Goal: Feedback & Contribution: Leave review/rating

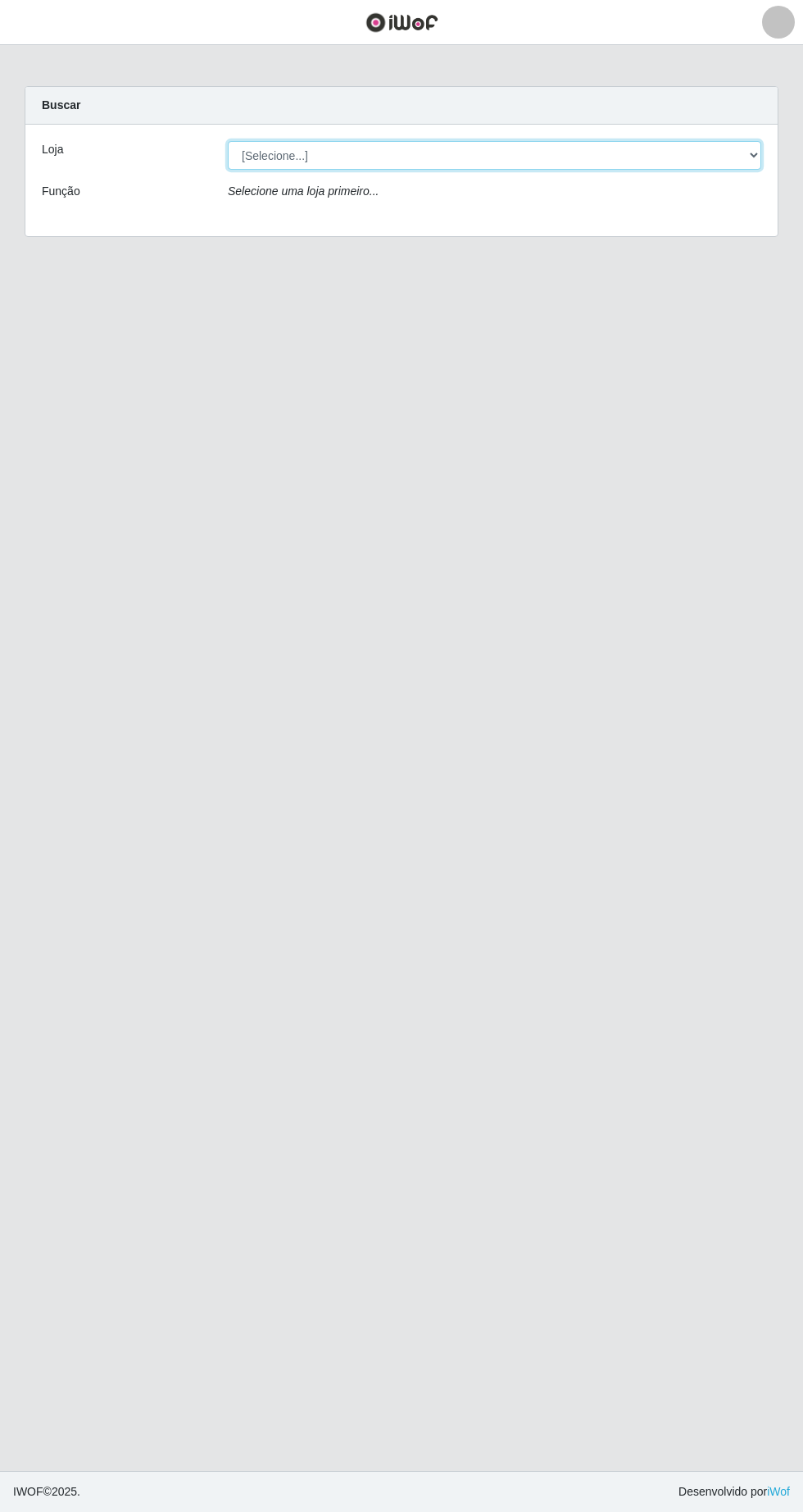
click at [284, 152] on select "[Selecione...] Extrabom - Loja 05 [GEOGRAPHIC_DATA]" at bounding box center [494, 155] width 534 height 29
select select "494"
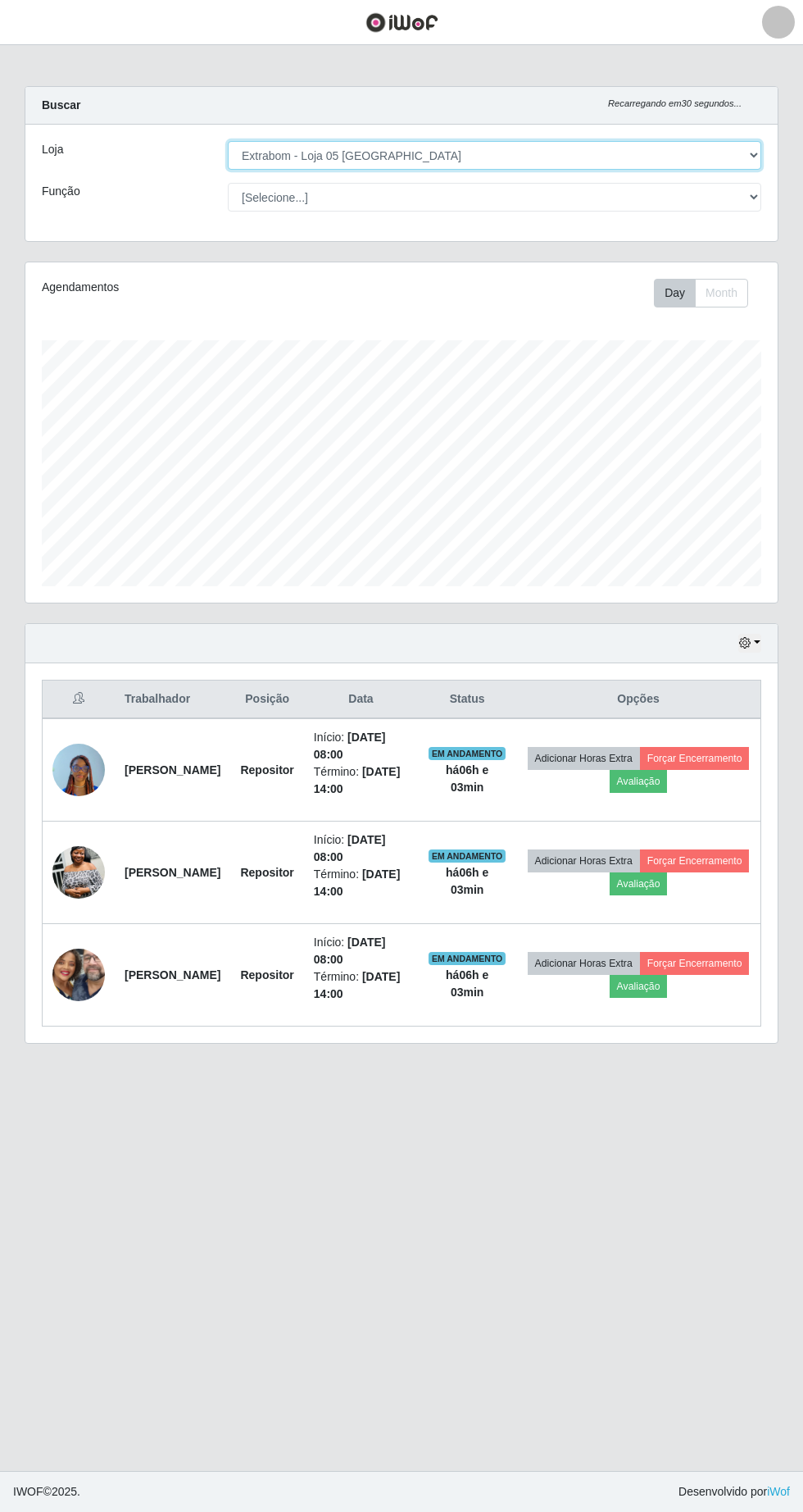
scroll to position [340, 753]
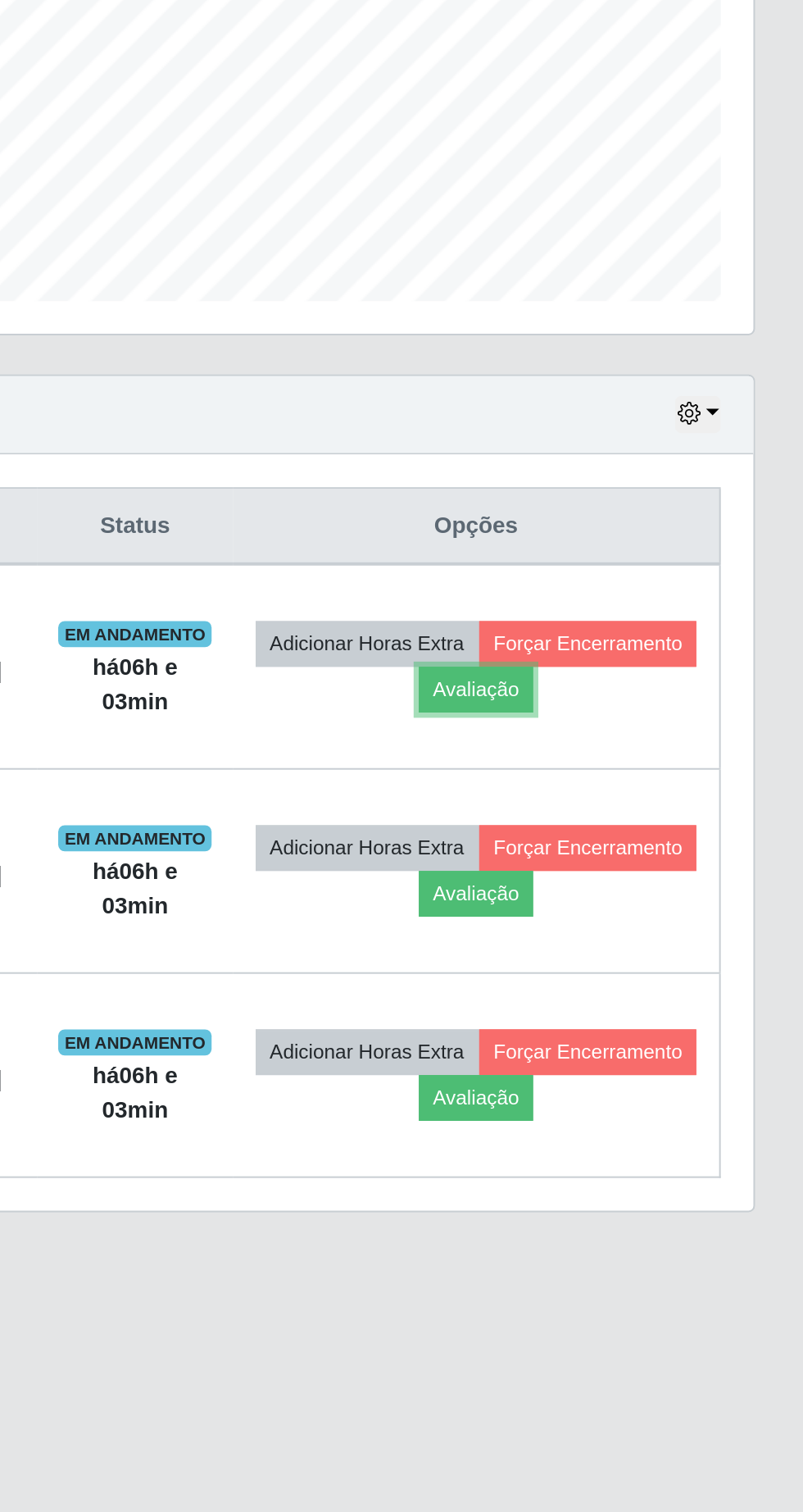
click at [668, 784] on button "Avaliação" at bounding box center [638, 780] width 58 height 23
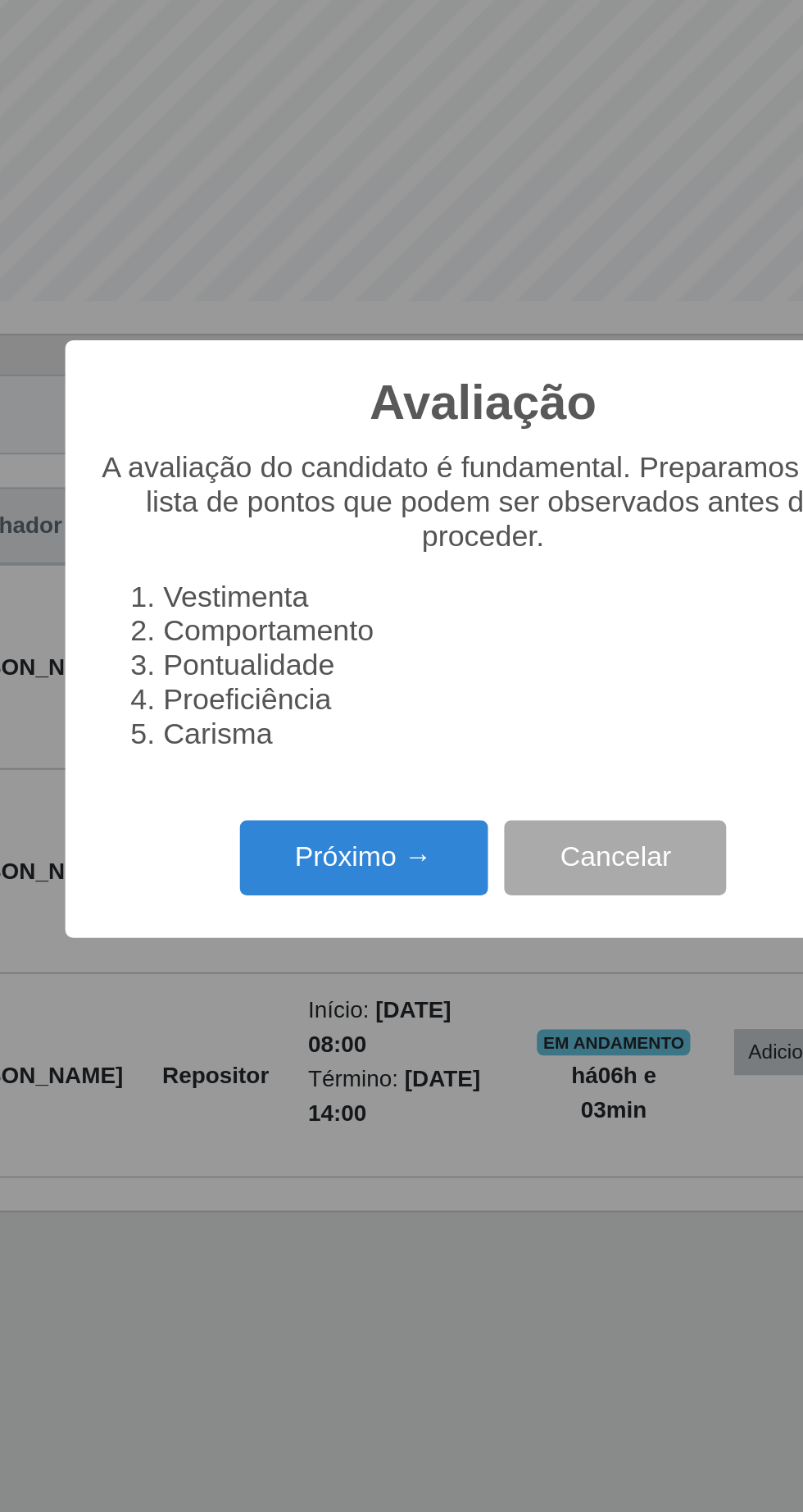
click at [335, 876] on button "Próximo →" at bounding box center [341, 866] width 124 height 38
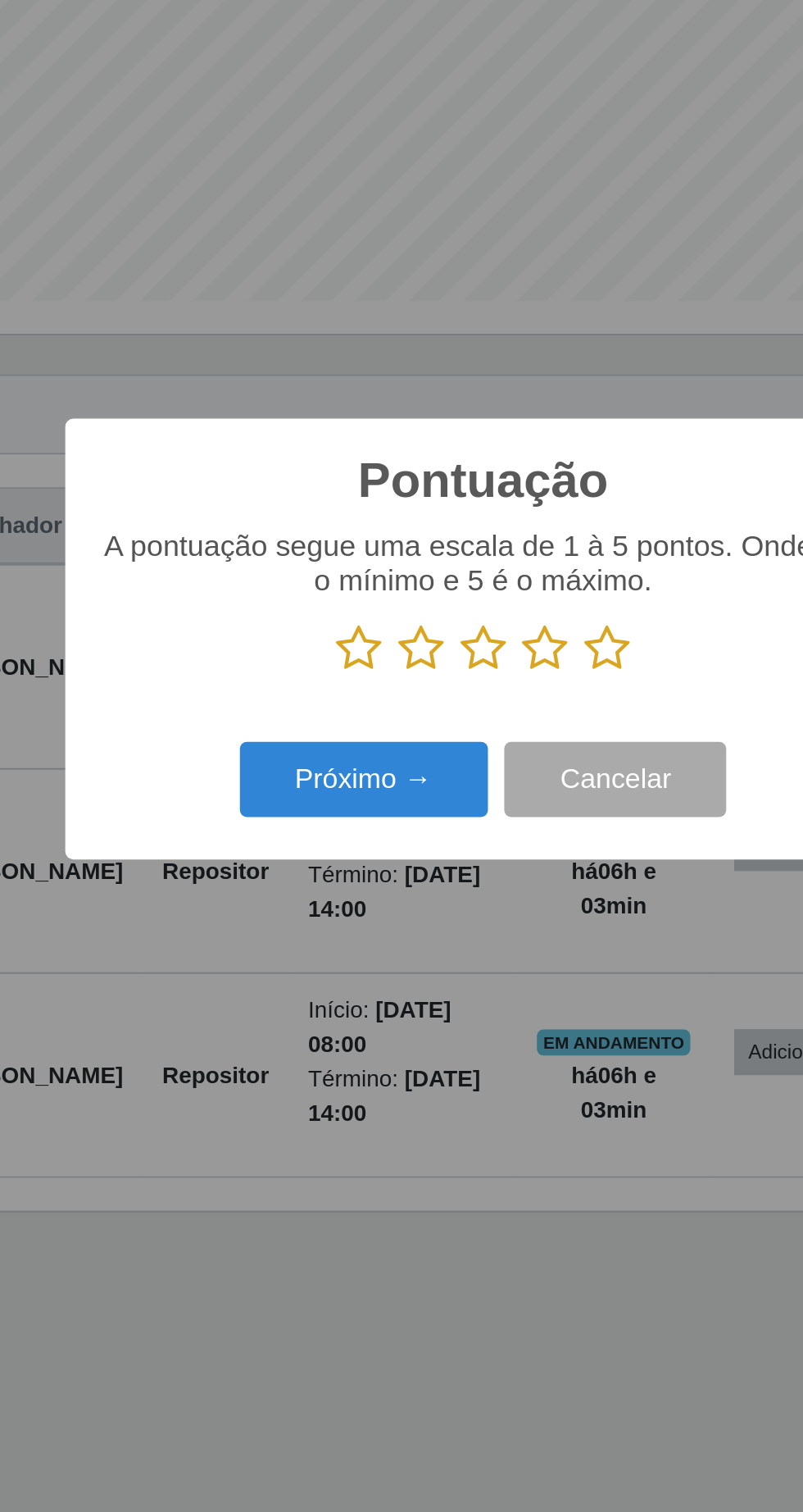
click at [338, 766] on icon at bounding box center [338, 760] width 23 height 25
click at [328, 773] on input "radio" at bounding box center [328, 773] width 0 height 0
click at [360, 832] on button "Próximo →" at bounding box center [341, 827] width 124 height 38
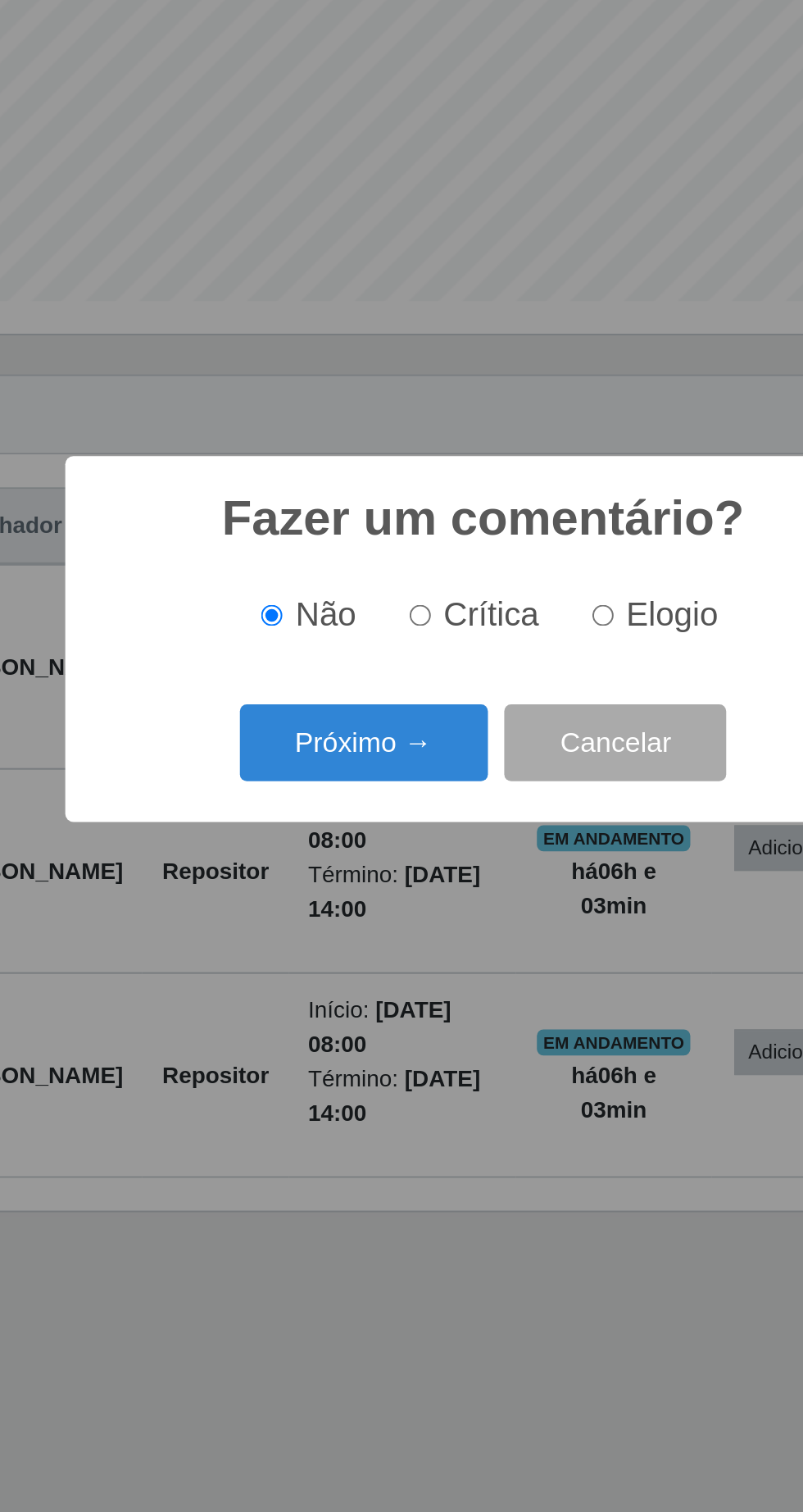
click at [372, 743] on input "Crítica" at bounding box center [370, 744] width 11 height 11
radio input "true"
click at [371, 815] on button "Próximo →" at bounding box center [341, 808] width 124 height 38
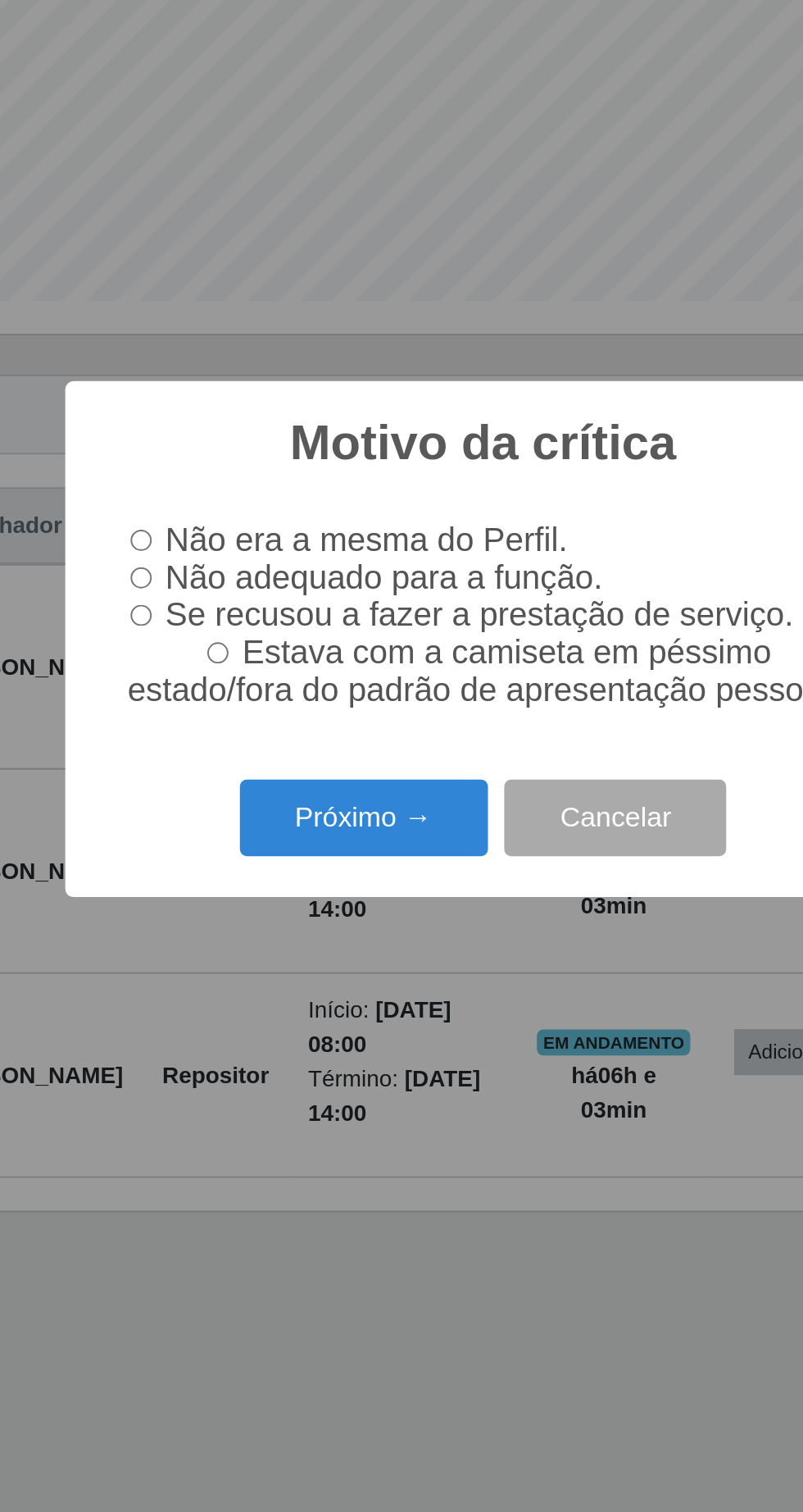
click at [232, 729] on input "Não adequado para a função." at bounding box center [230, 725] width 11 height 11
radio input "true"
click at [368, 862] on button "Próximo →" at bounding box center [341, 845] width 124 height 38
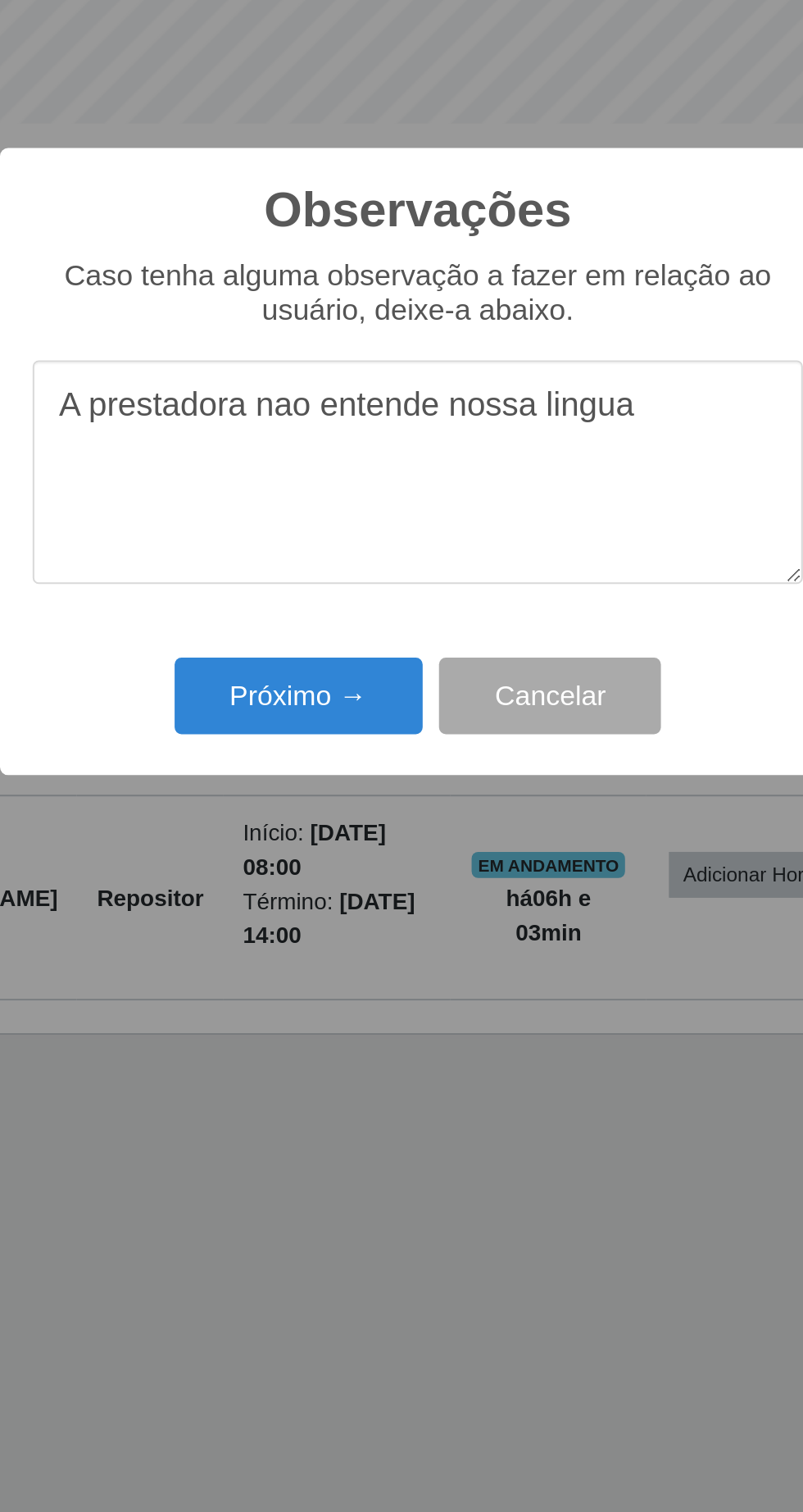
type textarea "A prestadora nao entende nossa lingua"
click at [360, 880] on button "Próximo →" at bounding box center [341, 873] width 124 height 38
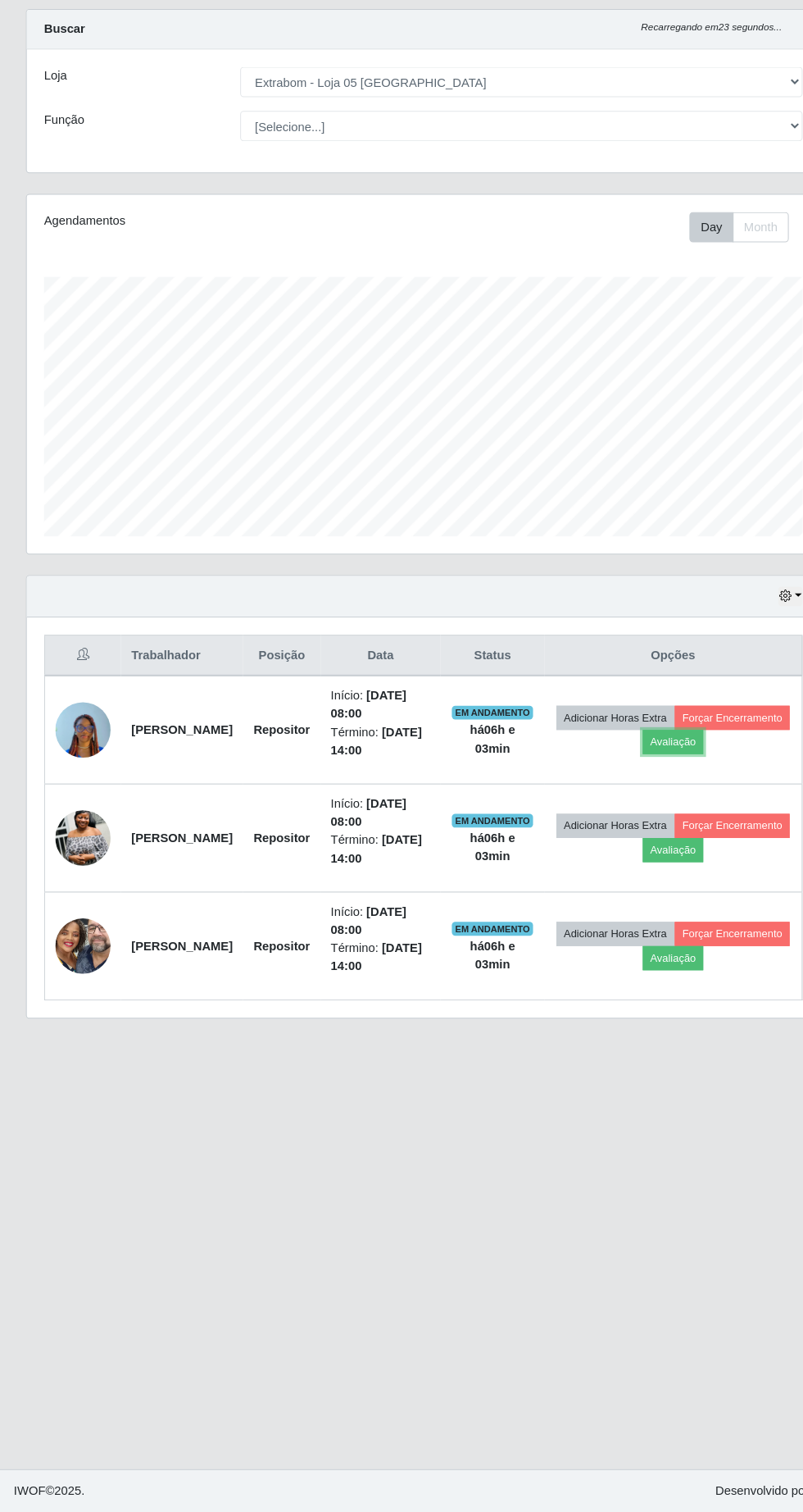
scroll to position [1, 0]
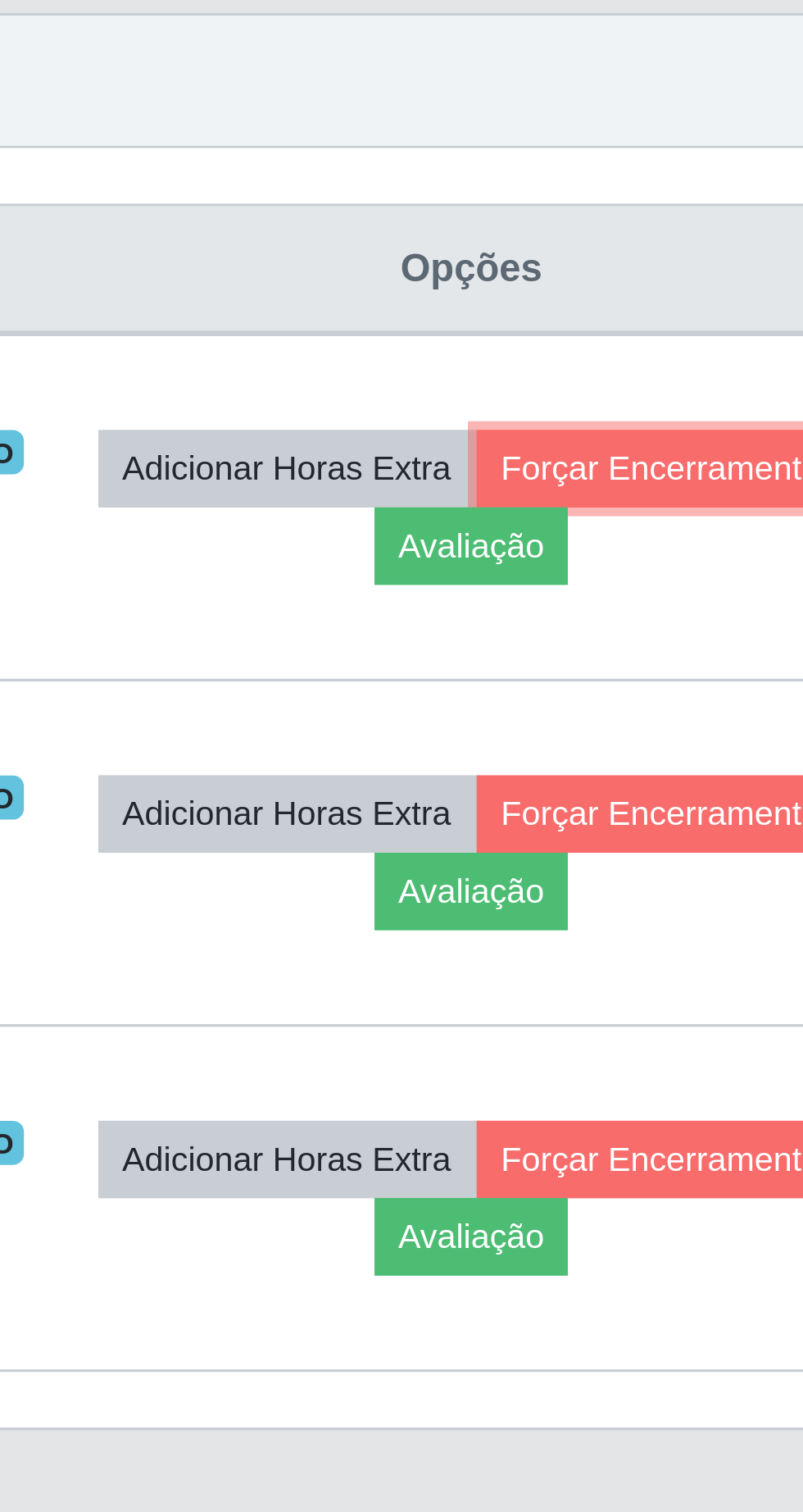
click at [645, 769] on button "Forçar Encerramento" at bounding box center [694, 757] width 110 height 23
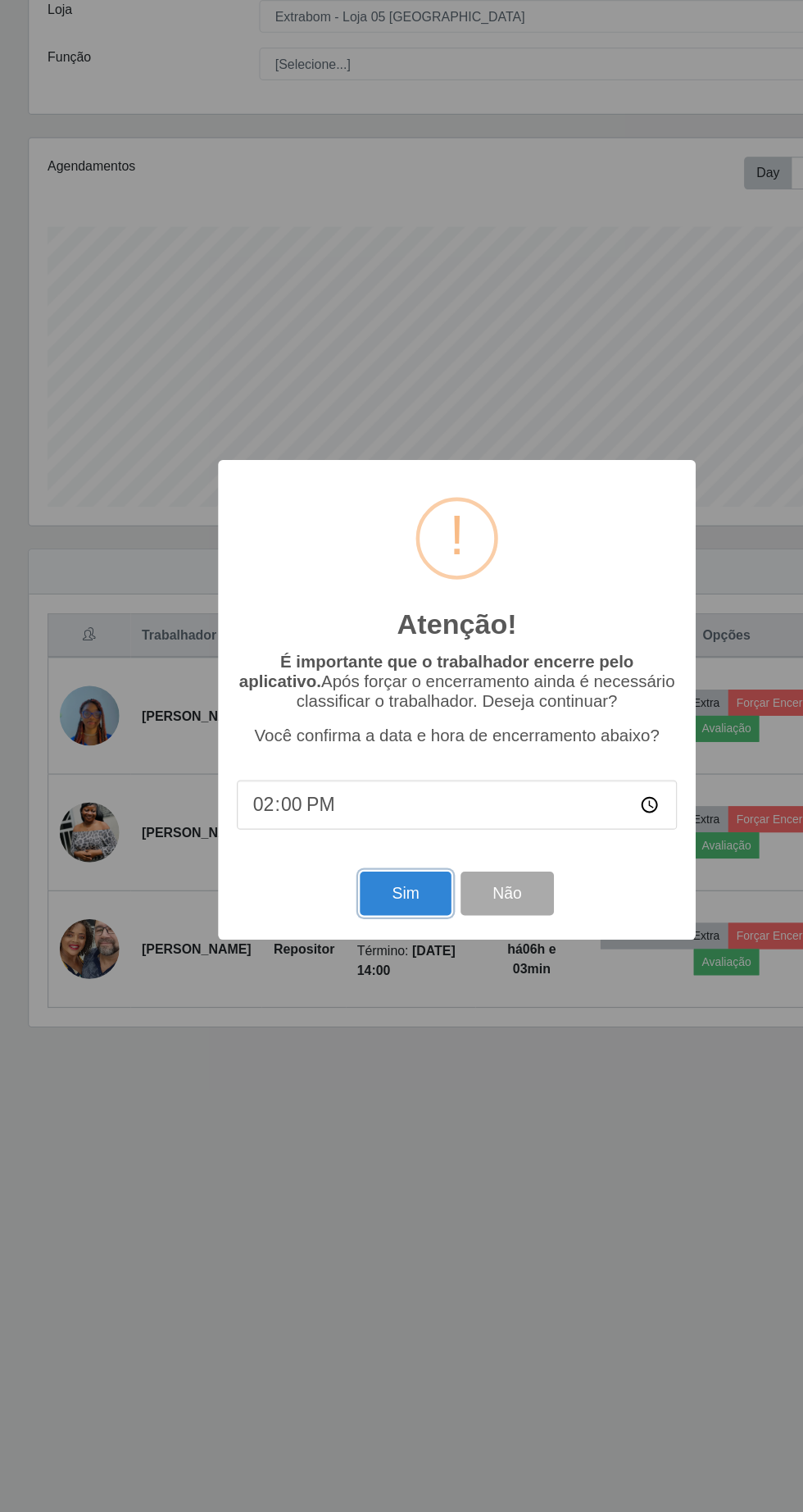
click at [367, 933] on button "Sim" at bounding box center [356, 925] width 80 height 38
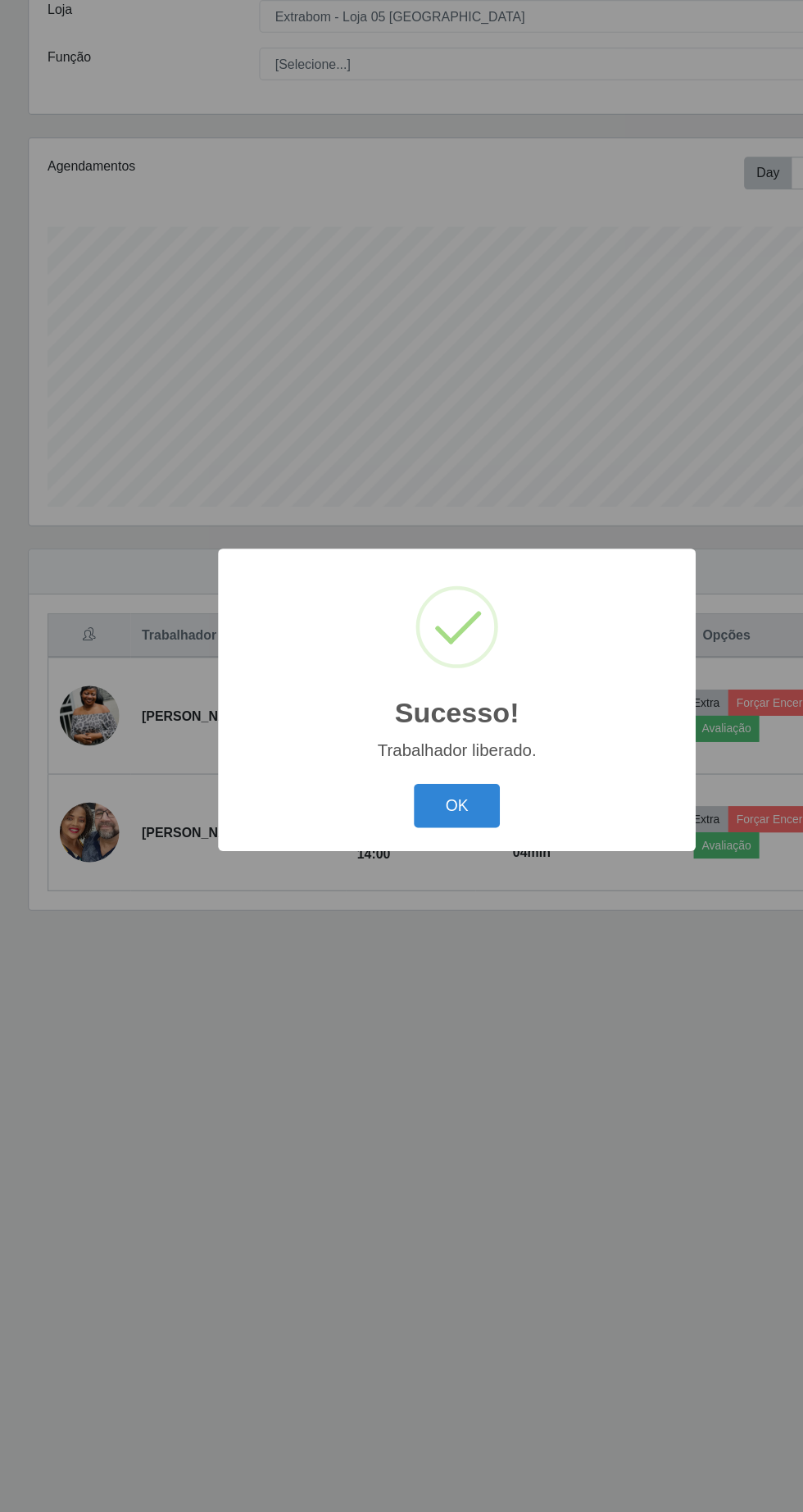
click at [408, 852] on button "OK" at bounding box center [402, 848] width 76 height 38
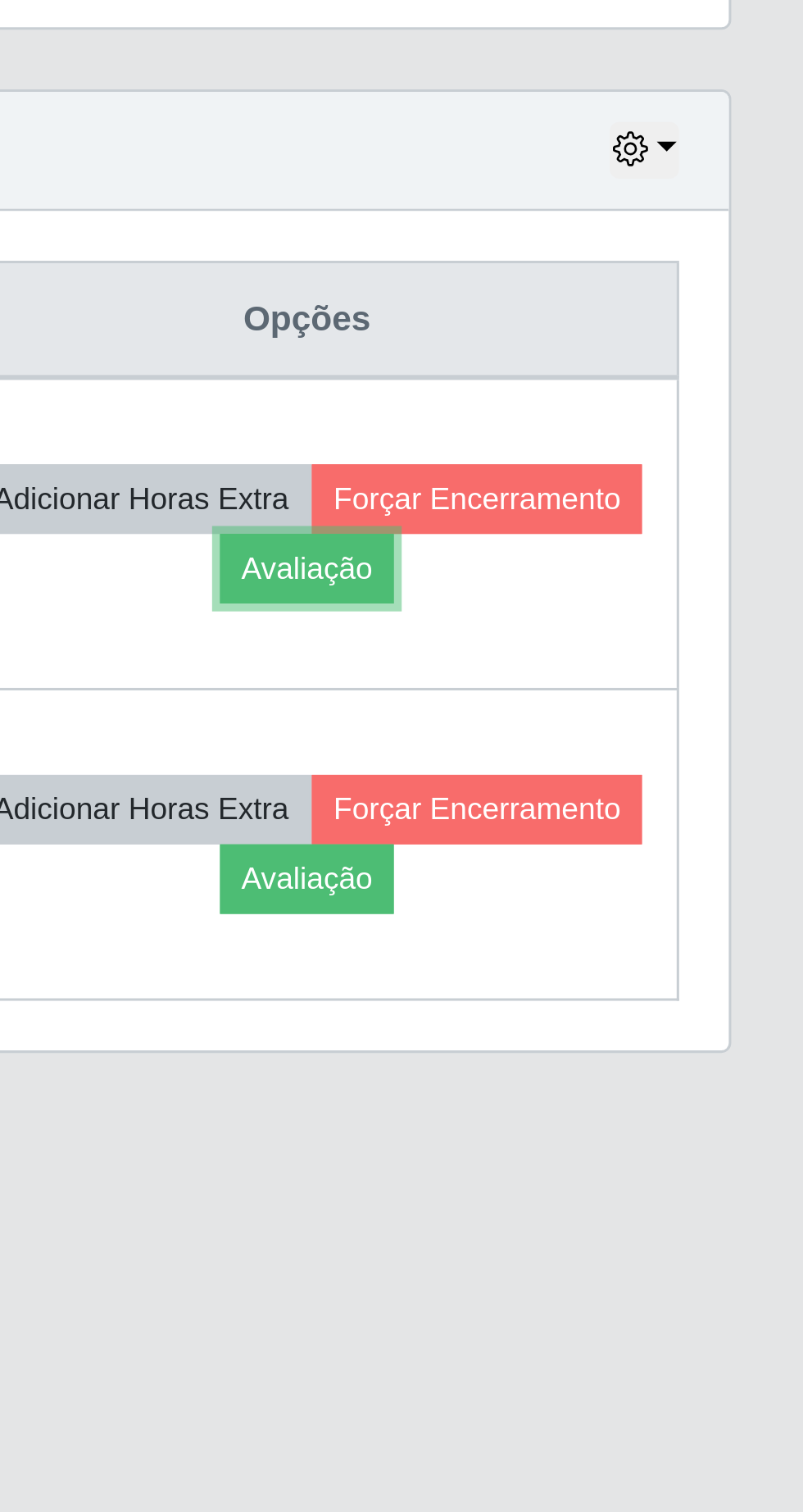
click at [668, 782] on button "Avaliação" at bounding box center [638, 780] width 58 height 23
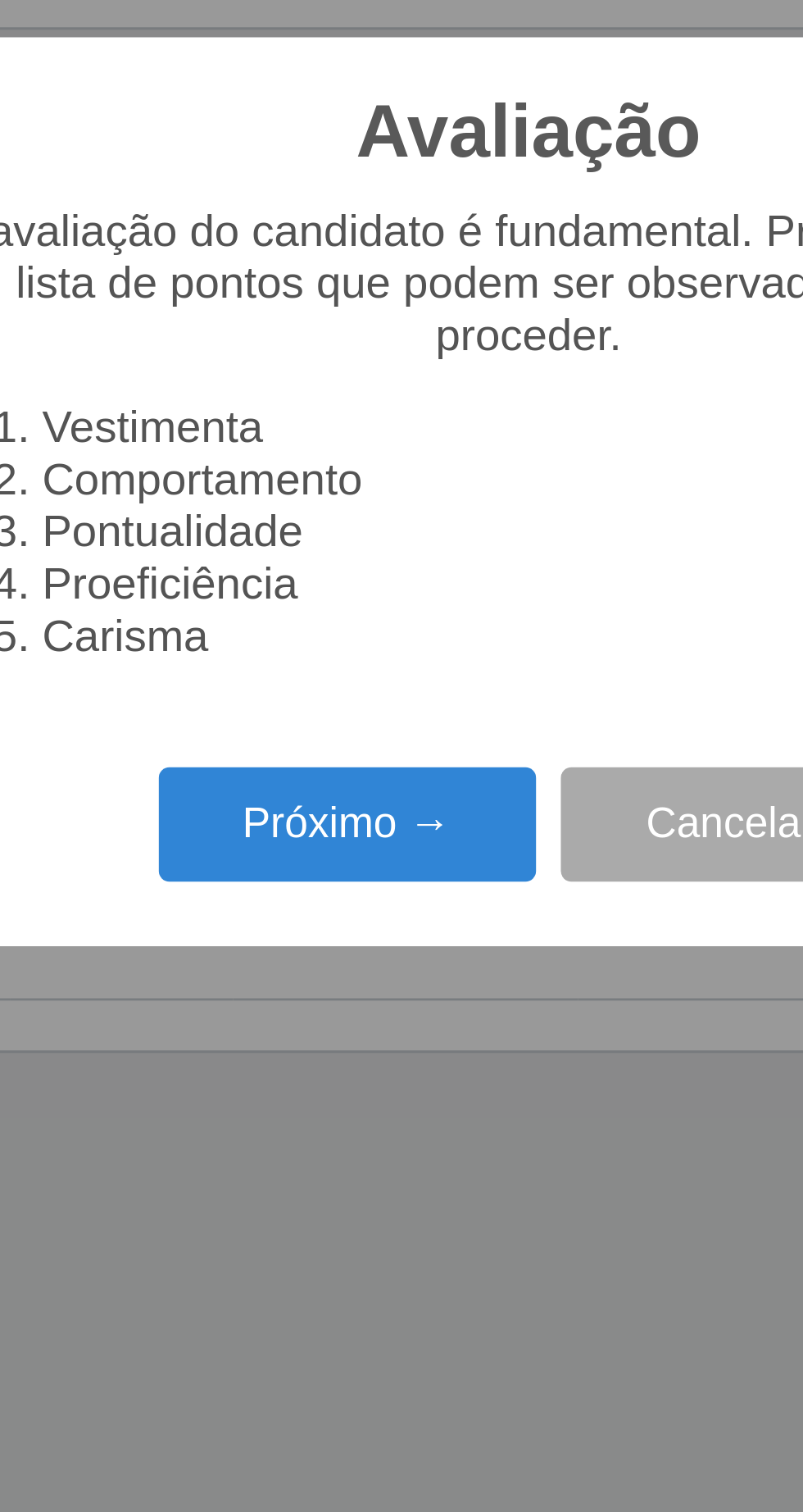
click at [366, 864] on button "Próximo →" at bounding box center [341, 866] width 124 height 38
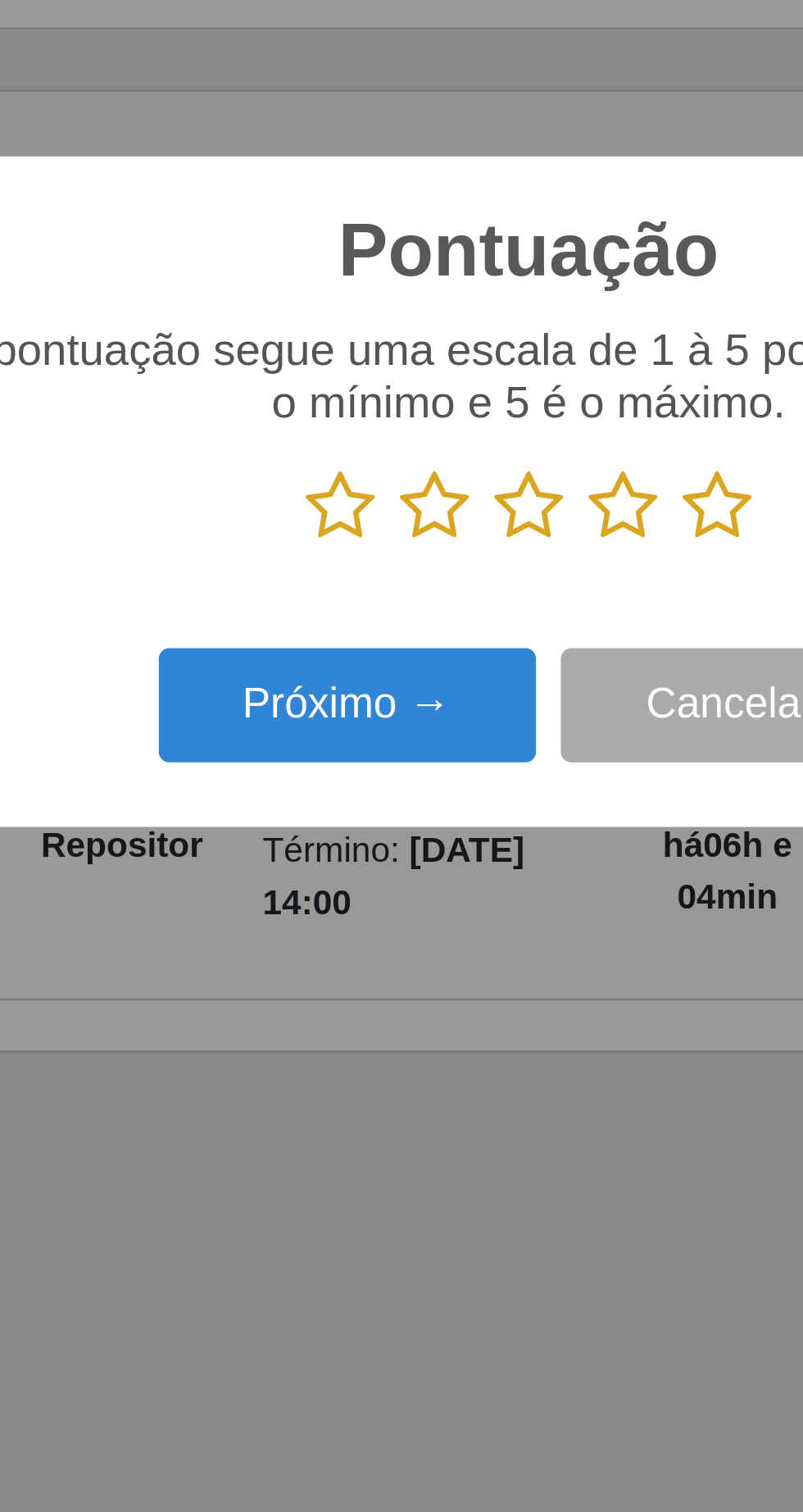
click at [332, 764] on icon at bounding box center [338, 760] width 23 height 25
click at [328, 773] on input "radio" at bounding box center [328, 773] width 0 height 0
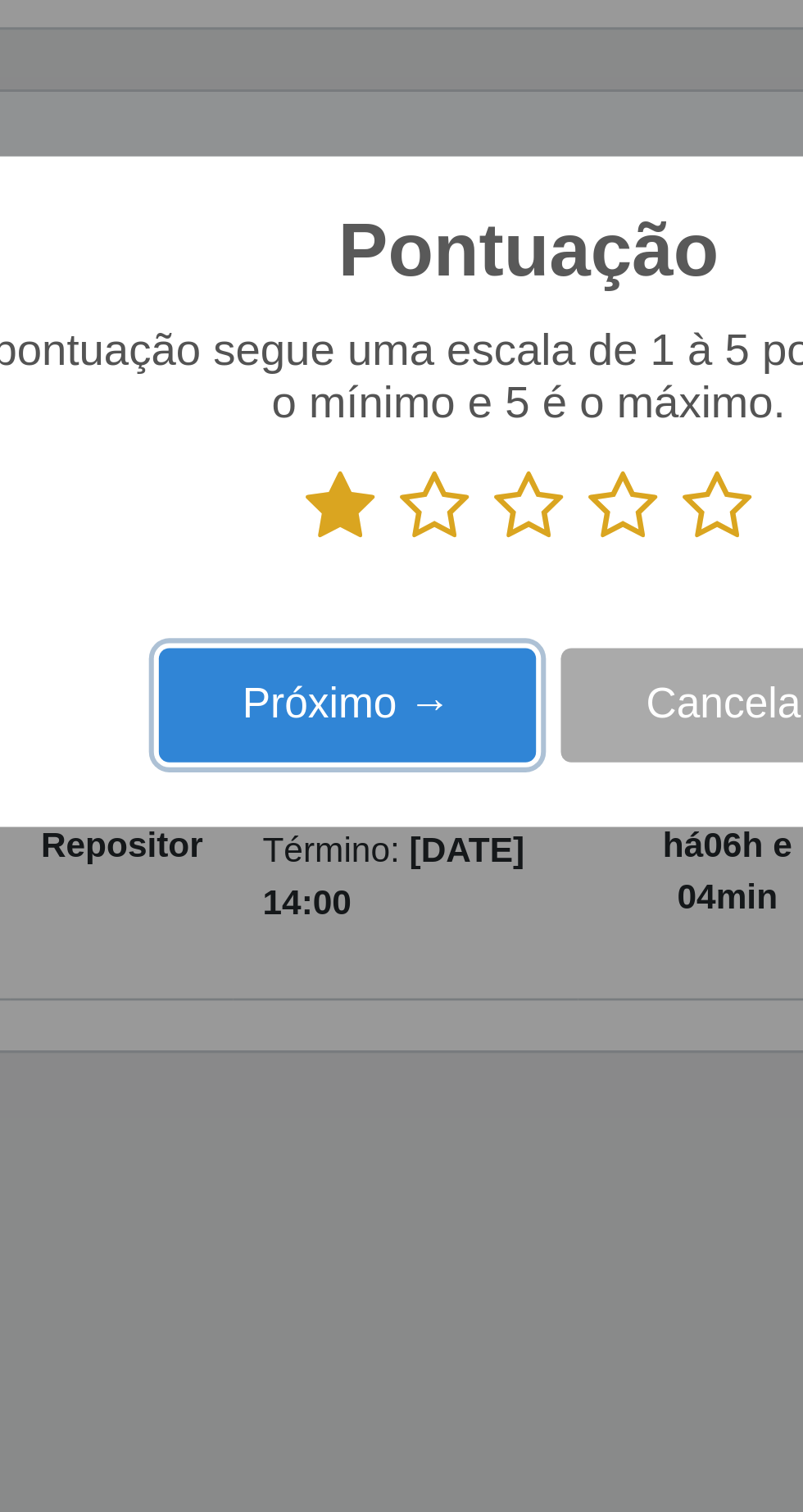
click at [345, 830] on button "Próximo →" at bounding box center [341, 827] width 124 height 38
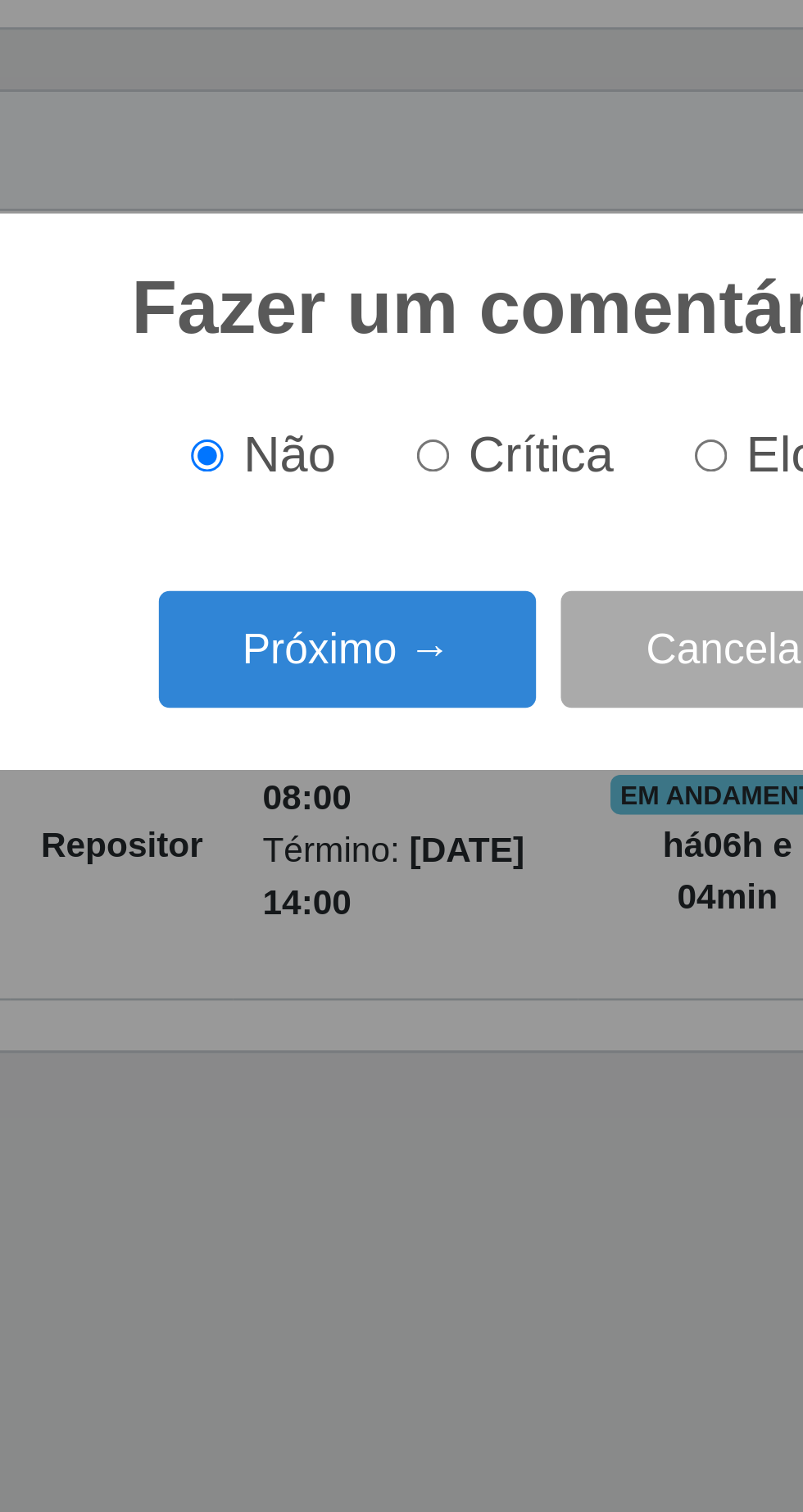
click at [376, 743] on input "Crítica" at bounding box center [370, 744] width 11 height 11
radio input "true"
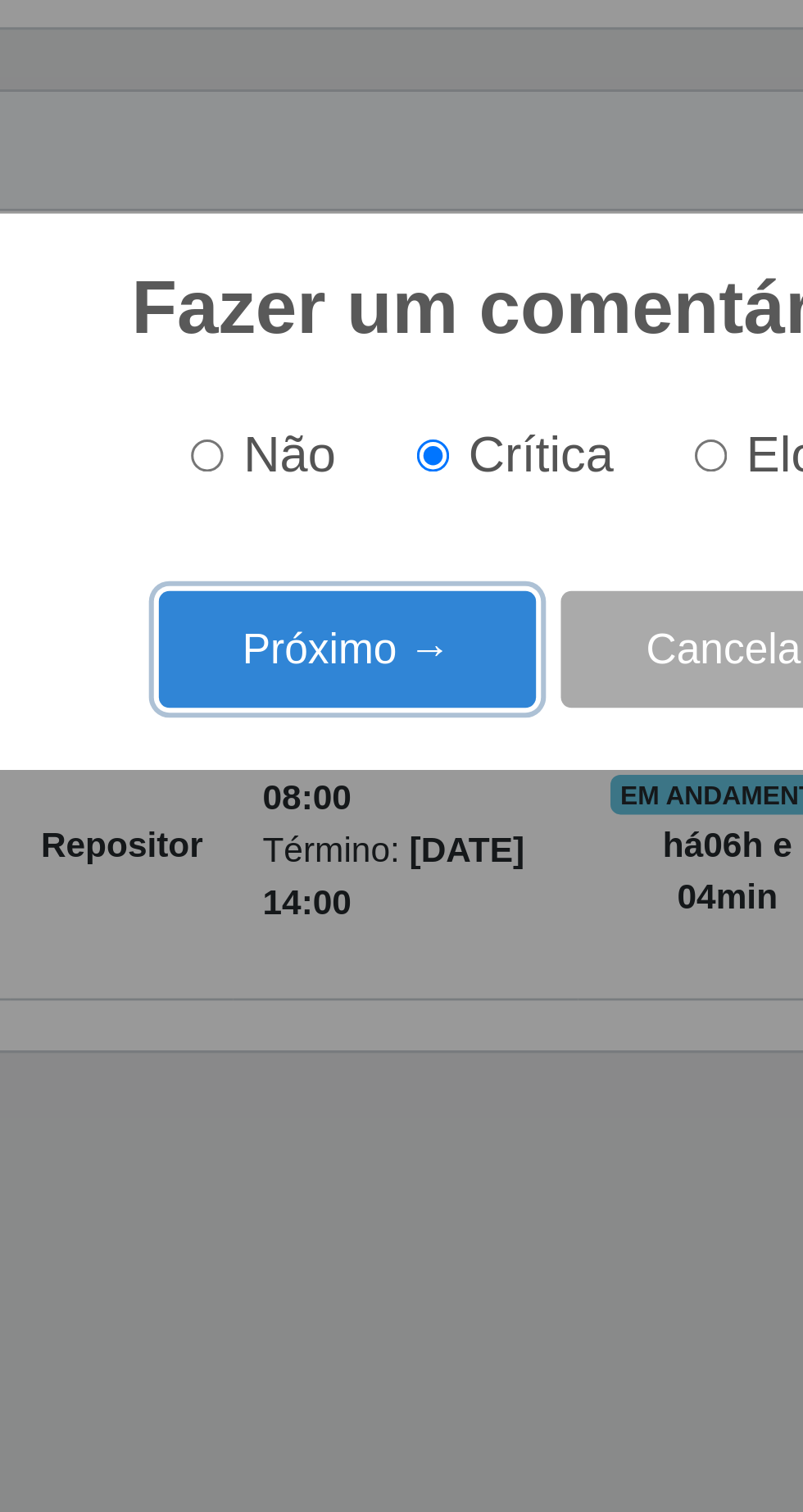
click at [353, 810] on button "Próximo →" at bounding box center [341, 808] width 124 height 38
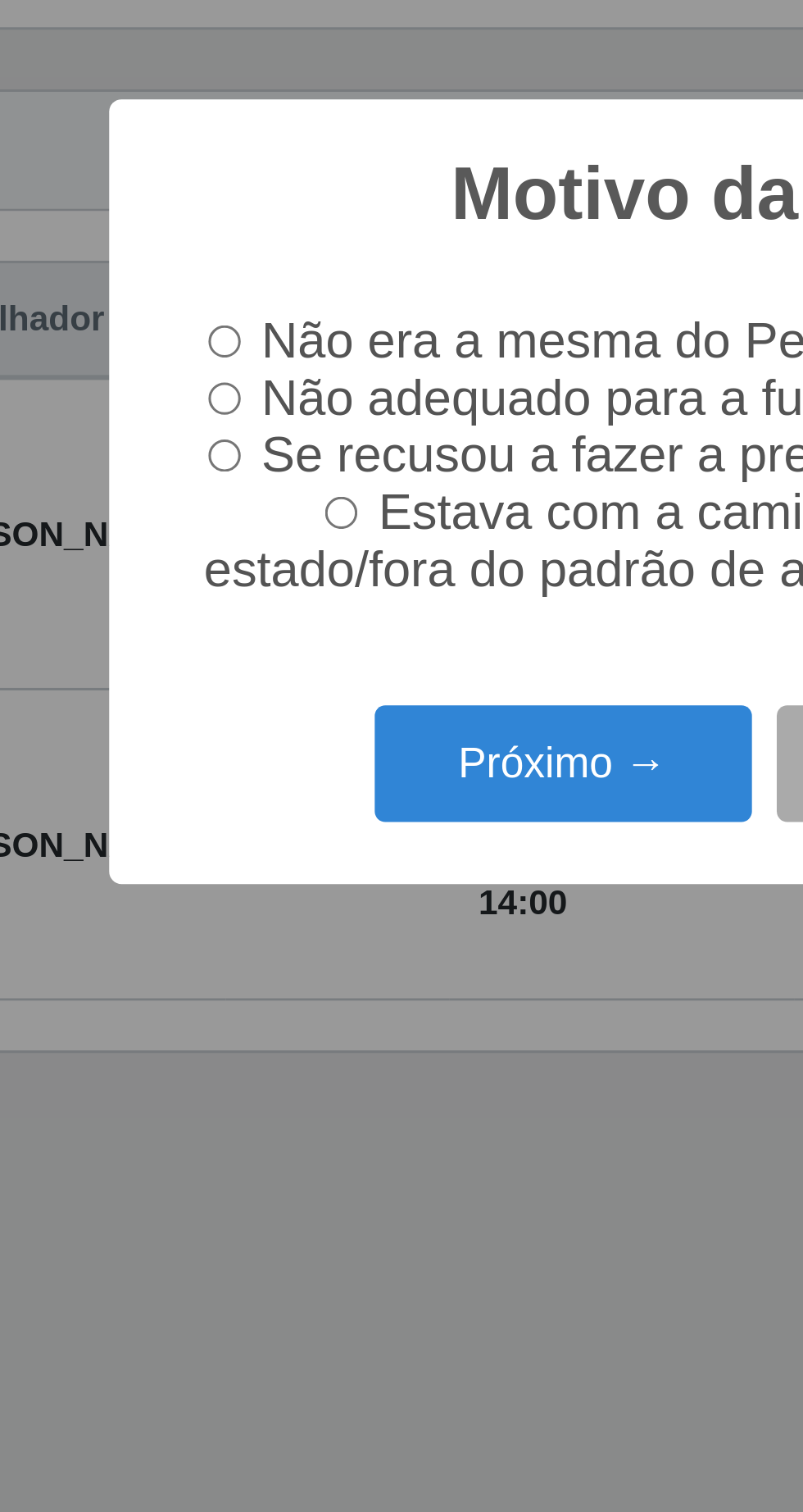
click at [236, 727] on input "Não adequado para a função." at bounding box center [230, 725] width 11 height 11
radio input "true"
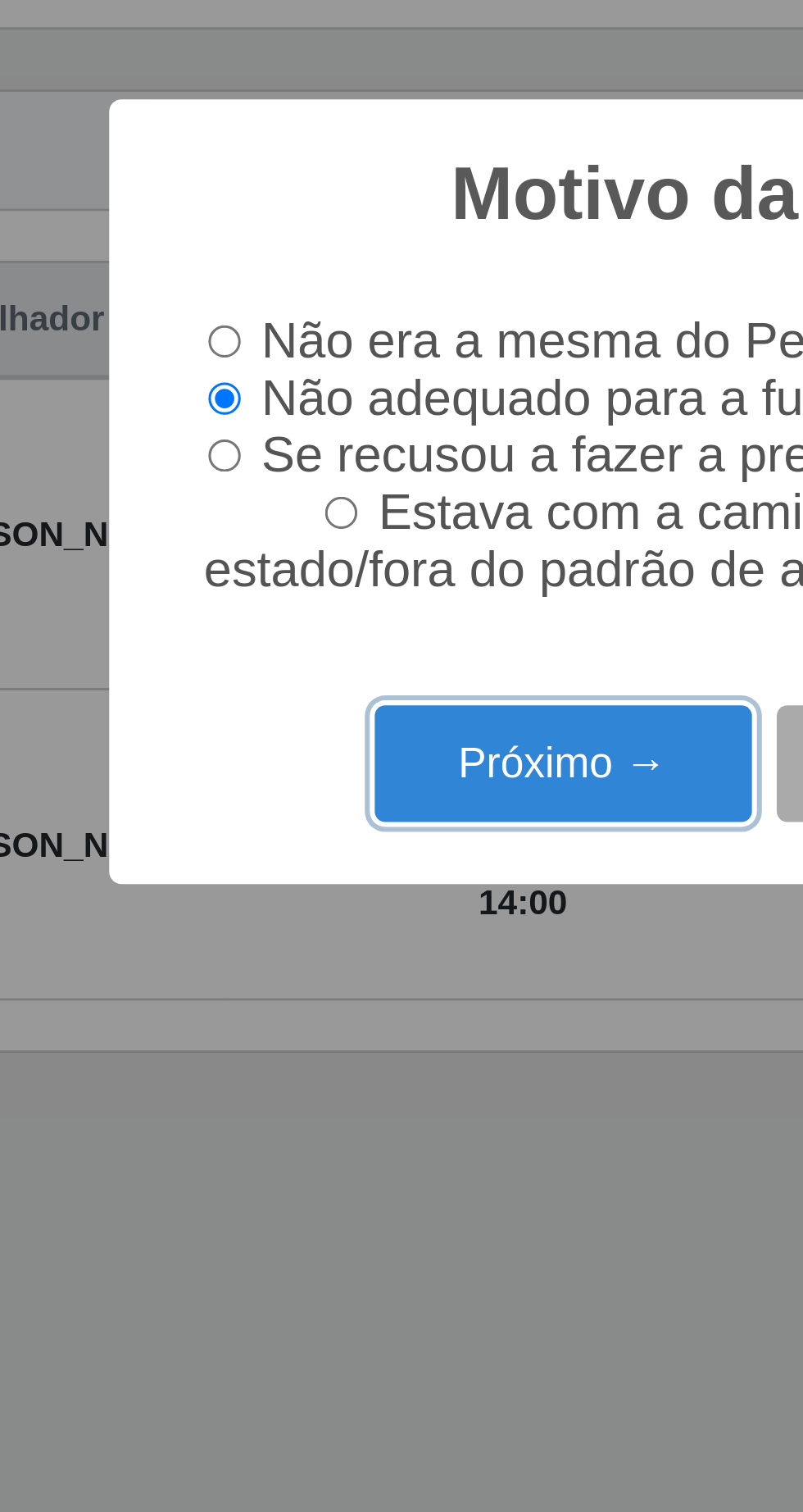
click at [332, 851] on button "Próximo →" at bounding box center [341, 845] width 124 height 38
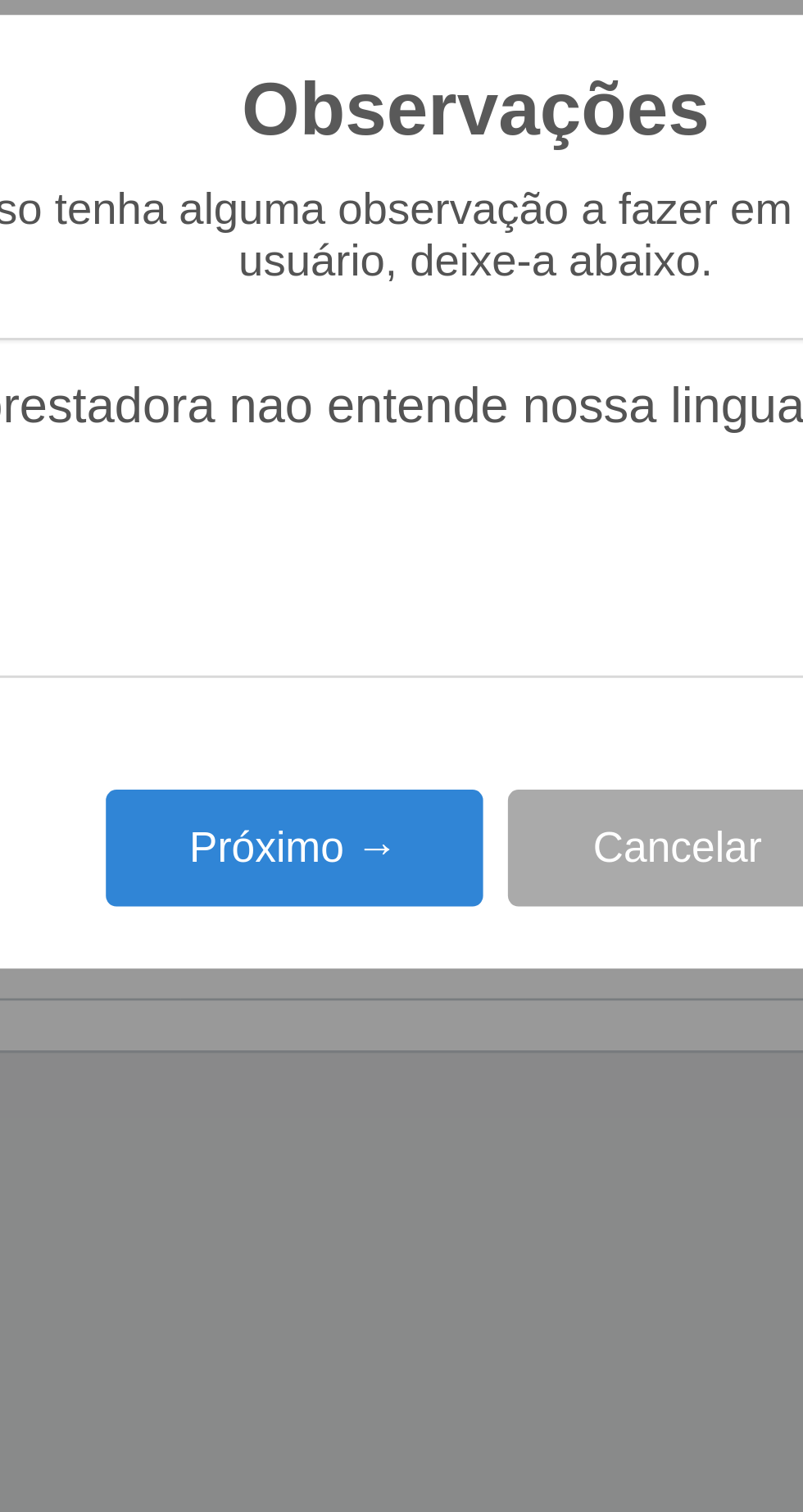
type textarea "A prestadora nao entende nossa lingua"
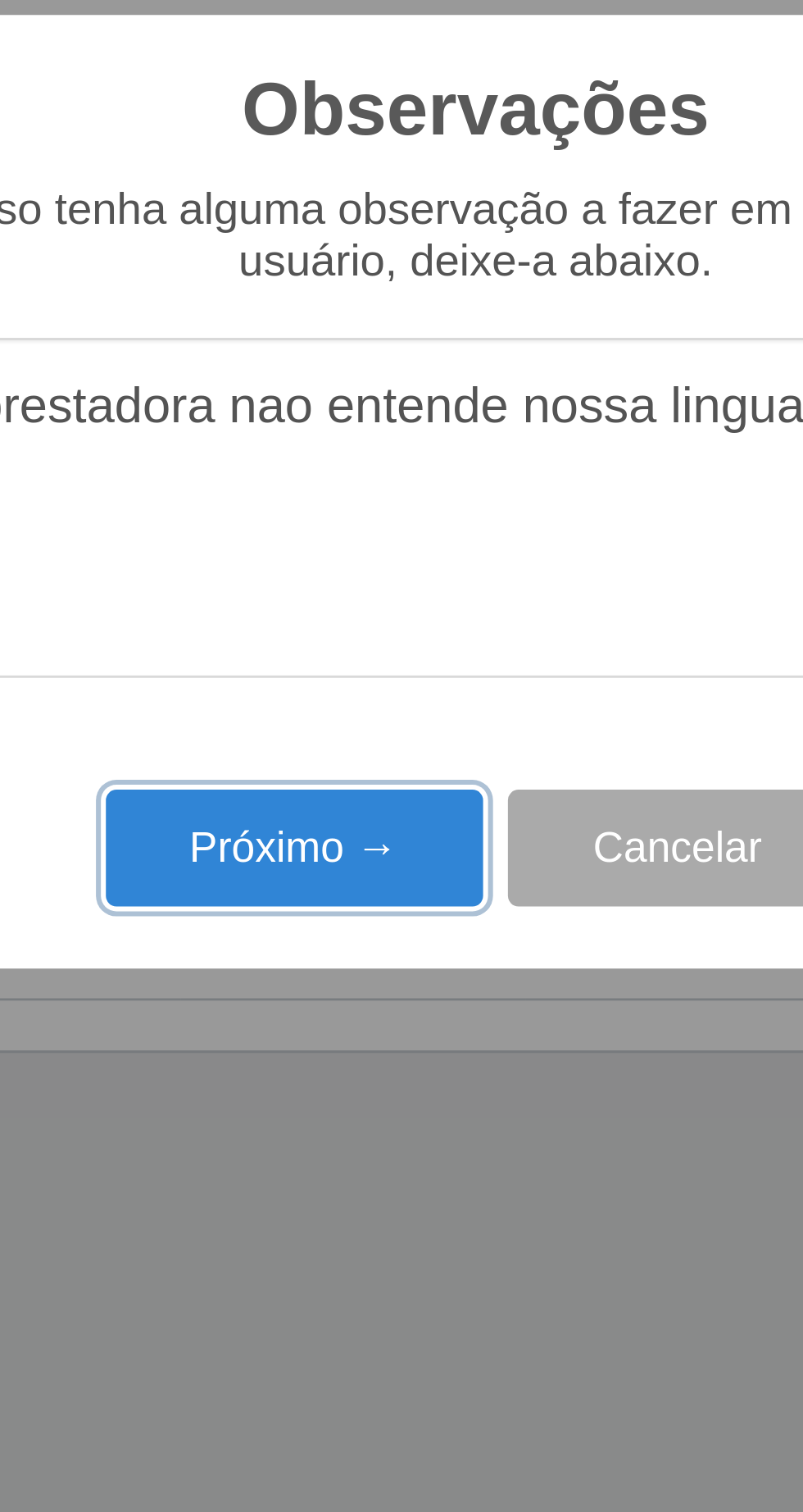
click at [362, 876] on button "Próximo →" at bounding box center [341, 873] width 124 height 38
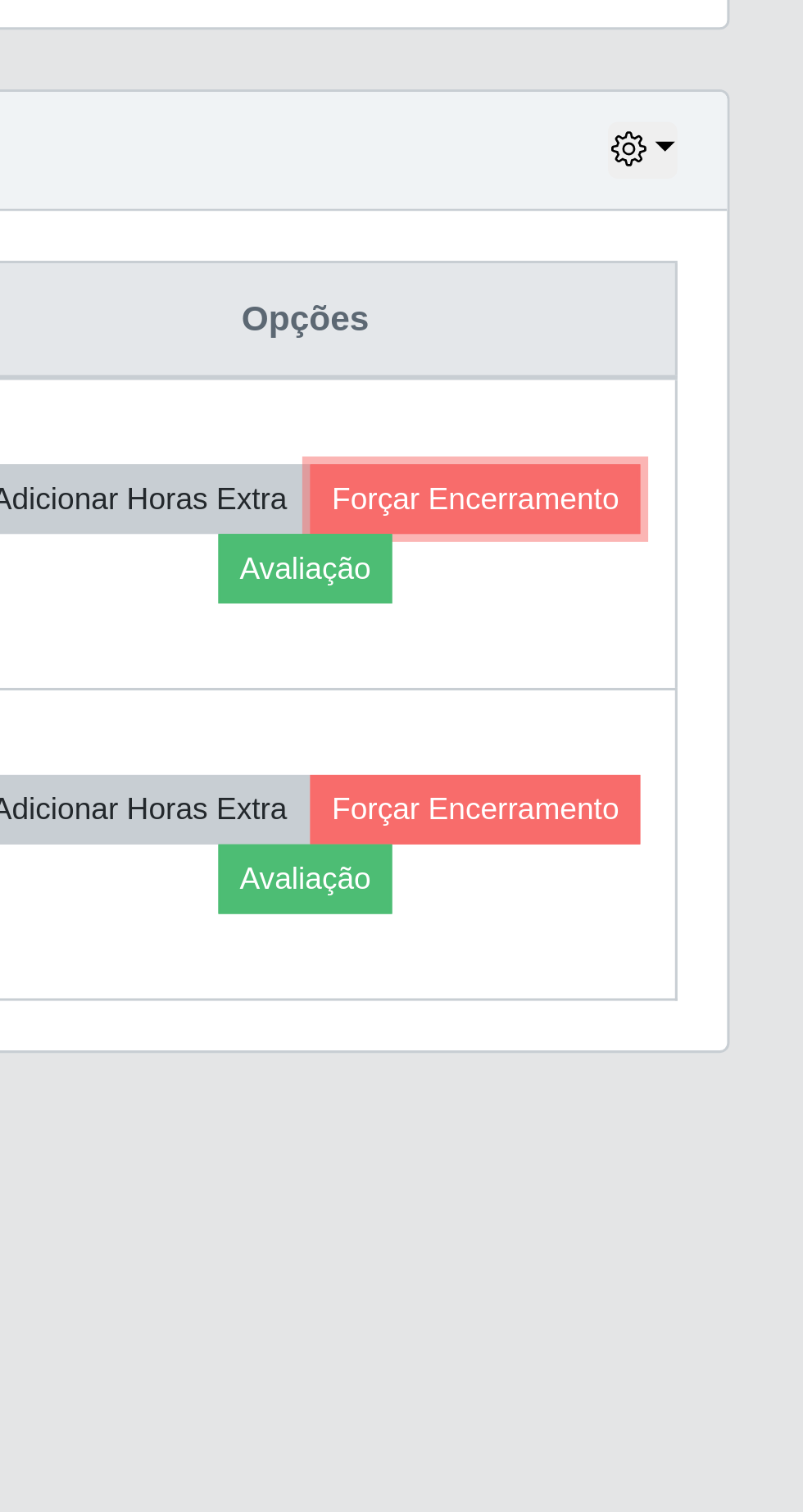
click at [640, 769] on button "Forçar Encerramento" at bounding box center [694, 757] width 110 height 23
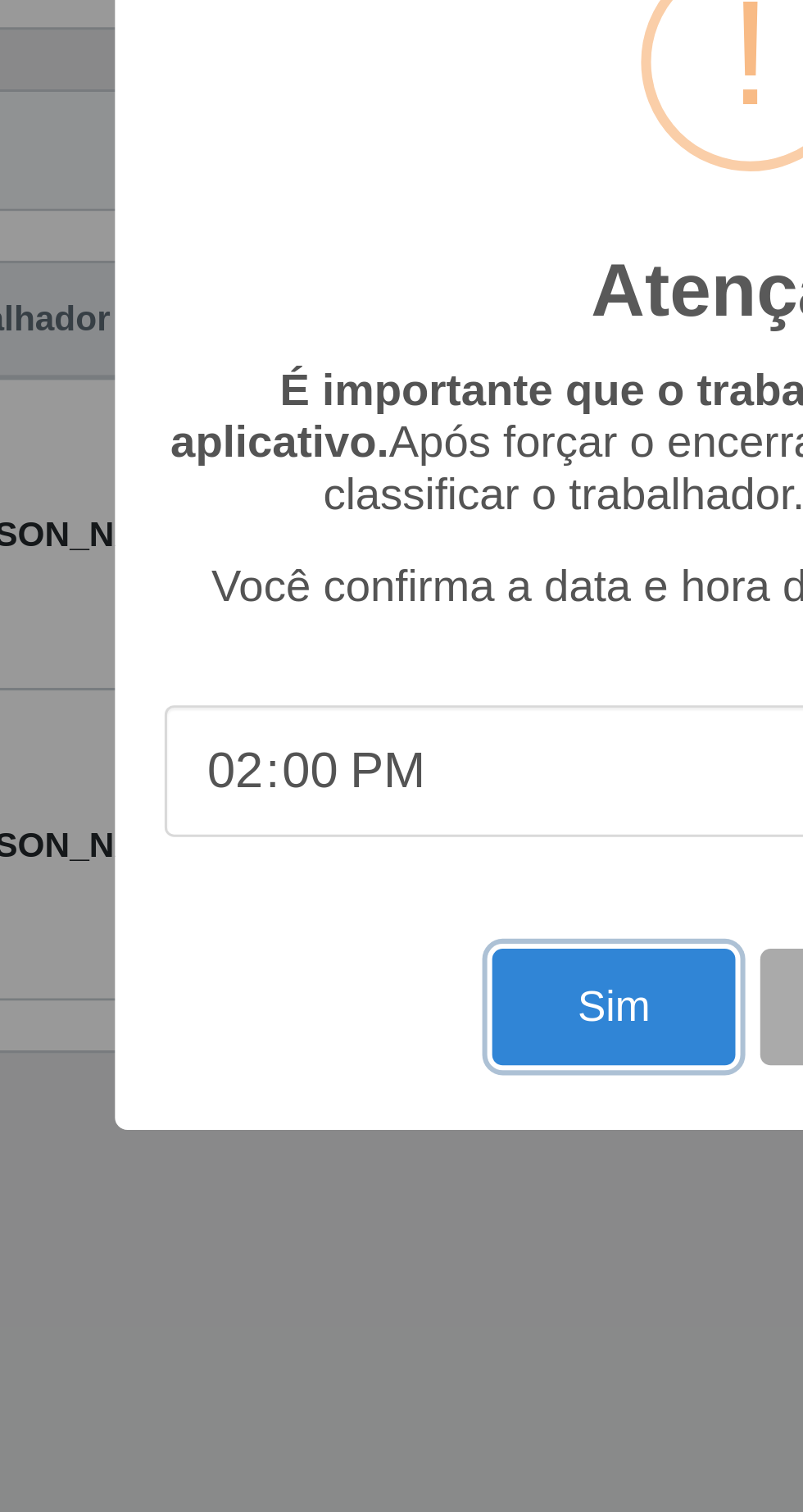
click at [348, 920] on button "Sim" at bounding box center [356, 925] width 80 height 38
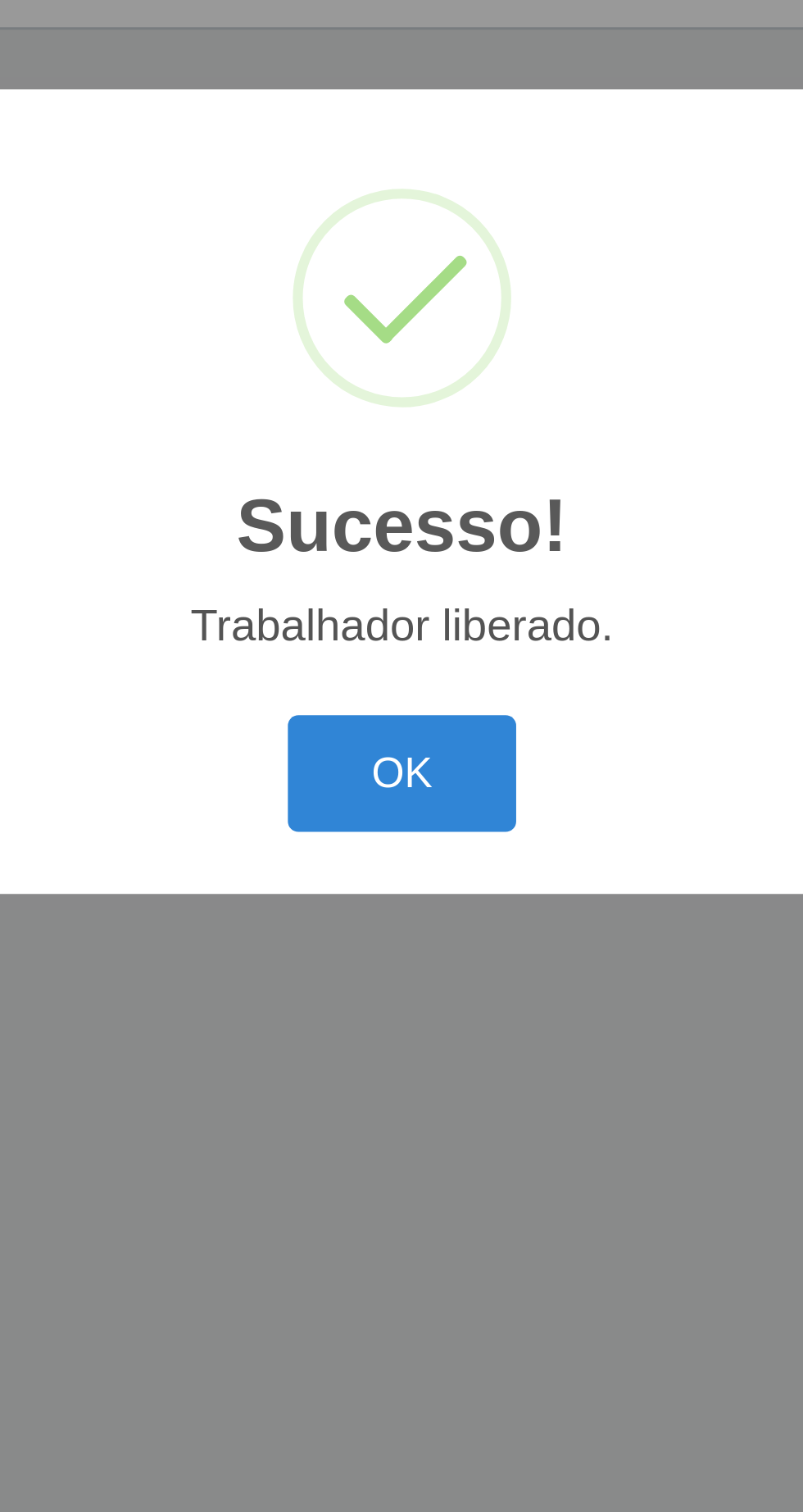
click at [417, 850] on button "OK" at bounding box center [402, 848] width 76 height 38
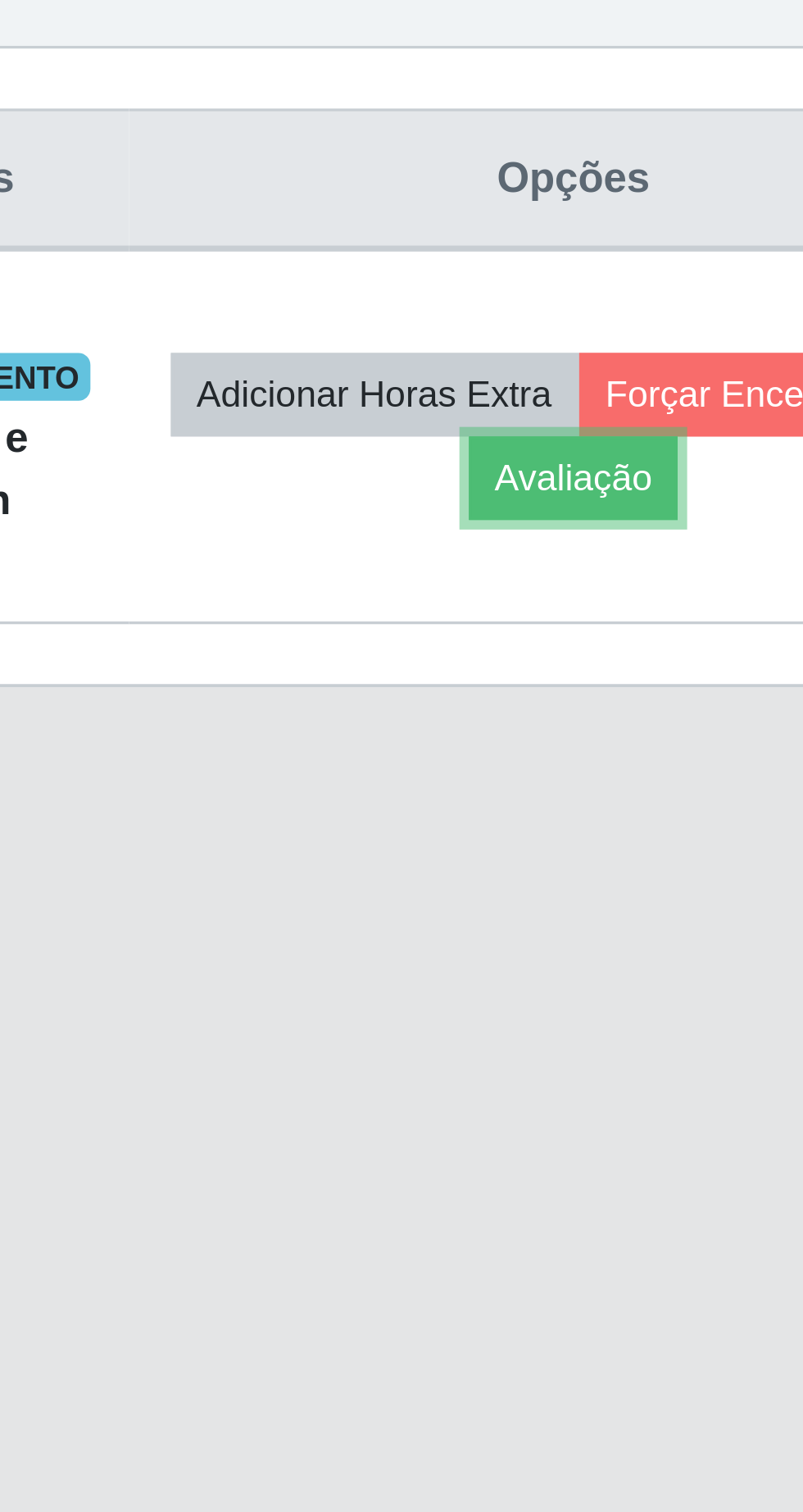
click at [639, 784] on button "Avaliação" at bounding box center [638, 780] width 58 height 23
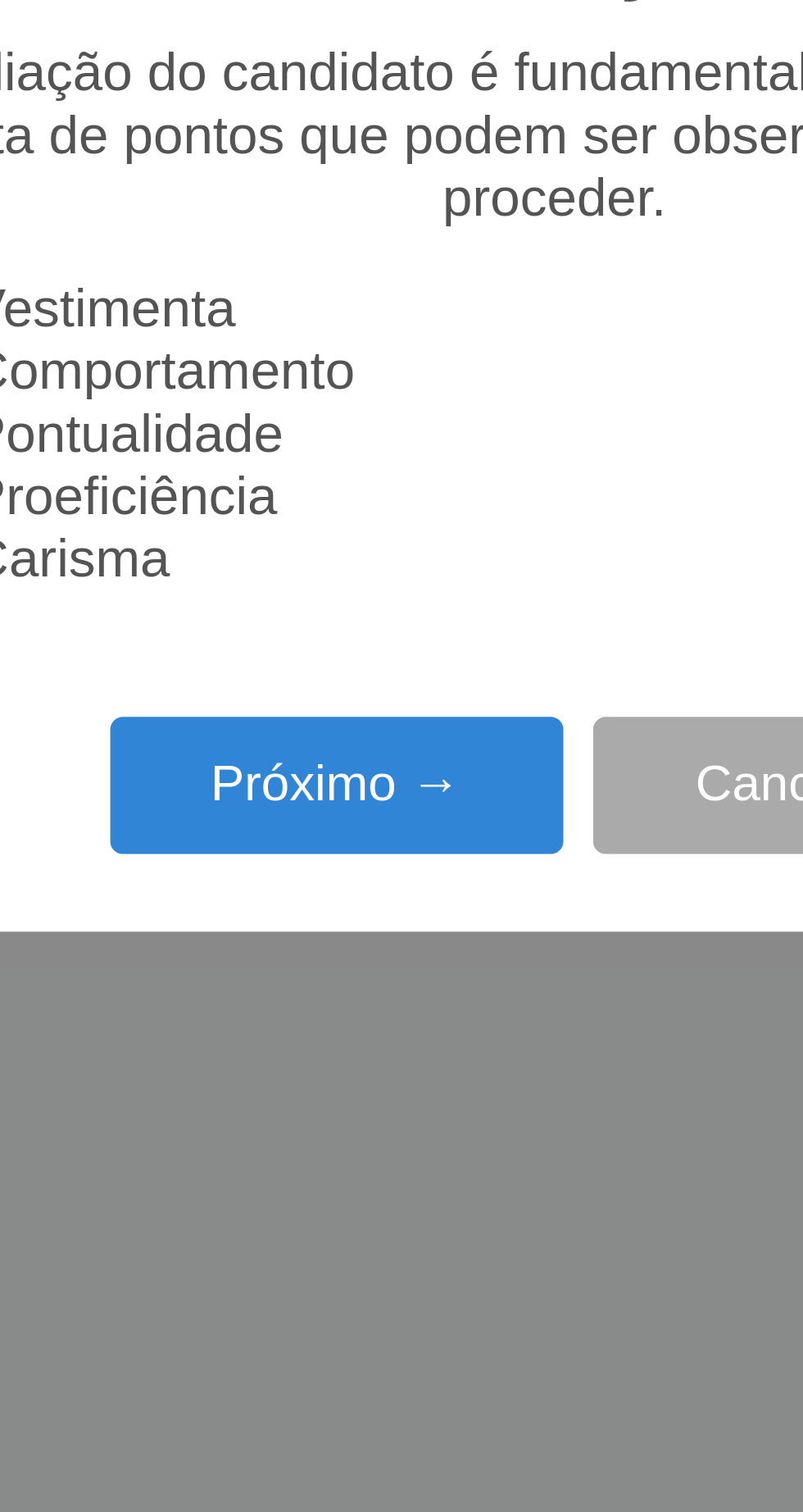
click at [349, 865] on button "Próximo →" at bounding box center [341, 866] width 124 height 38
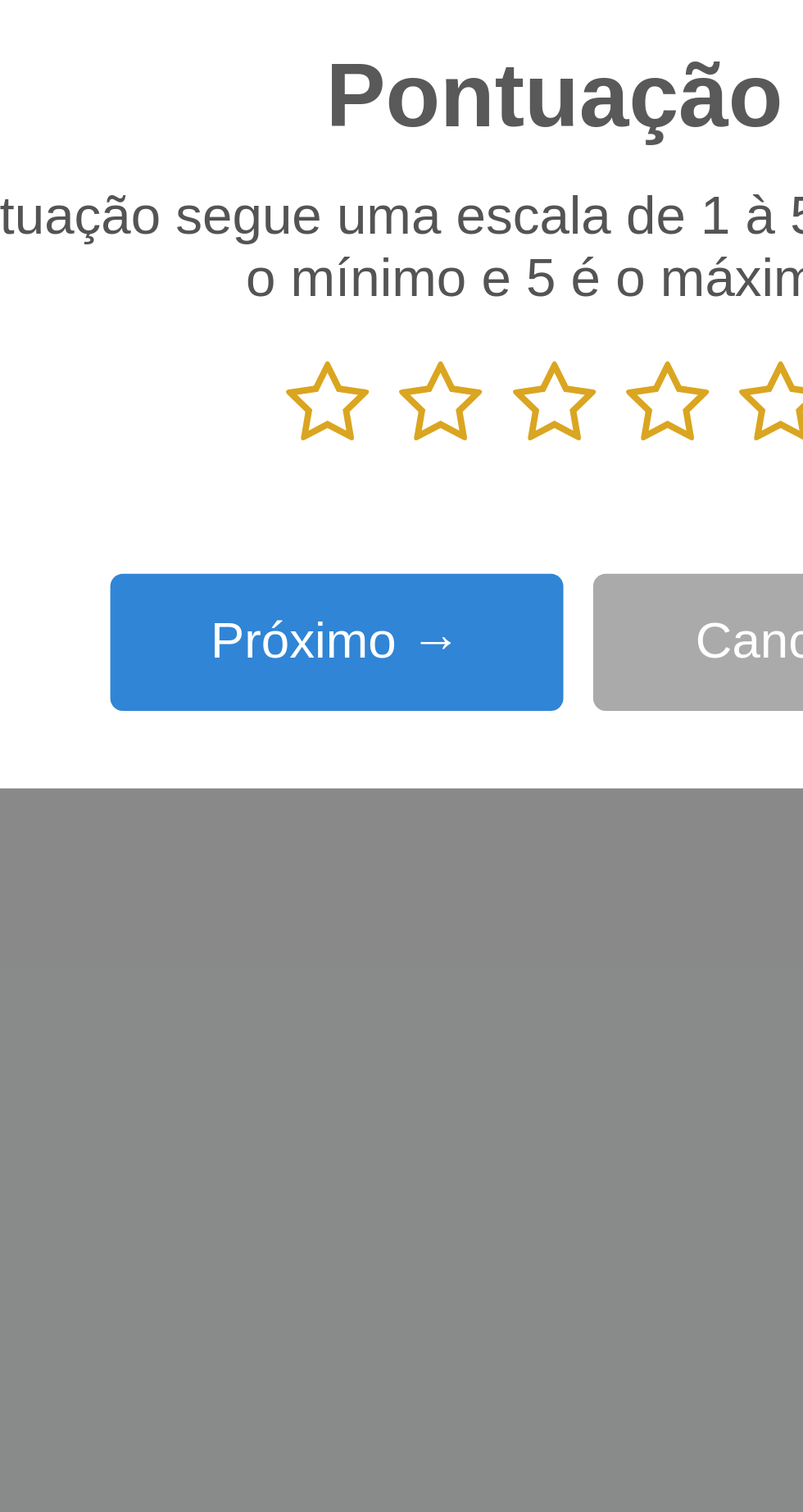
click at [466, 764] on icon at bounding box center [464, 760] width 23 height 25
click at [453, 773] on input "radio" at bounding box center [453, 773] width 0 height 0
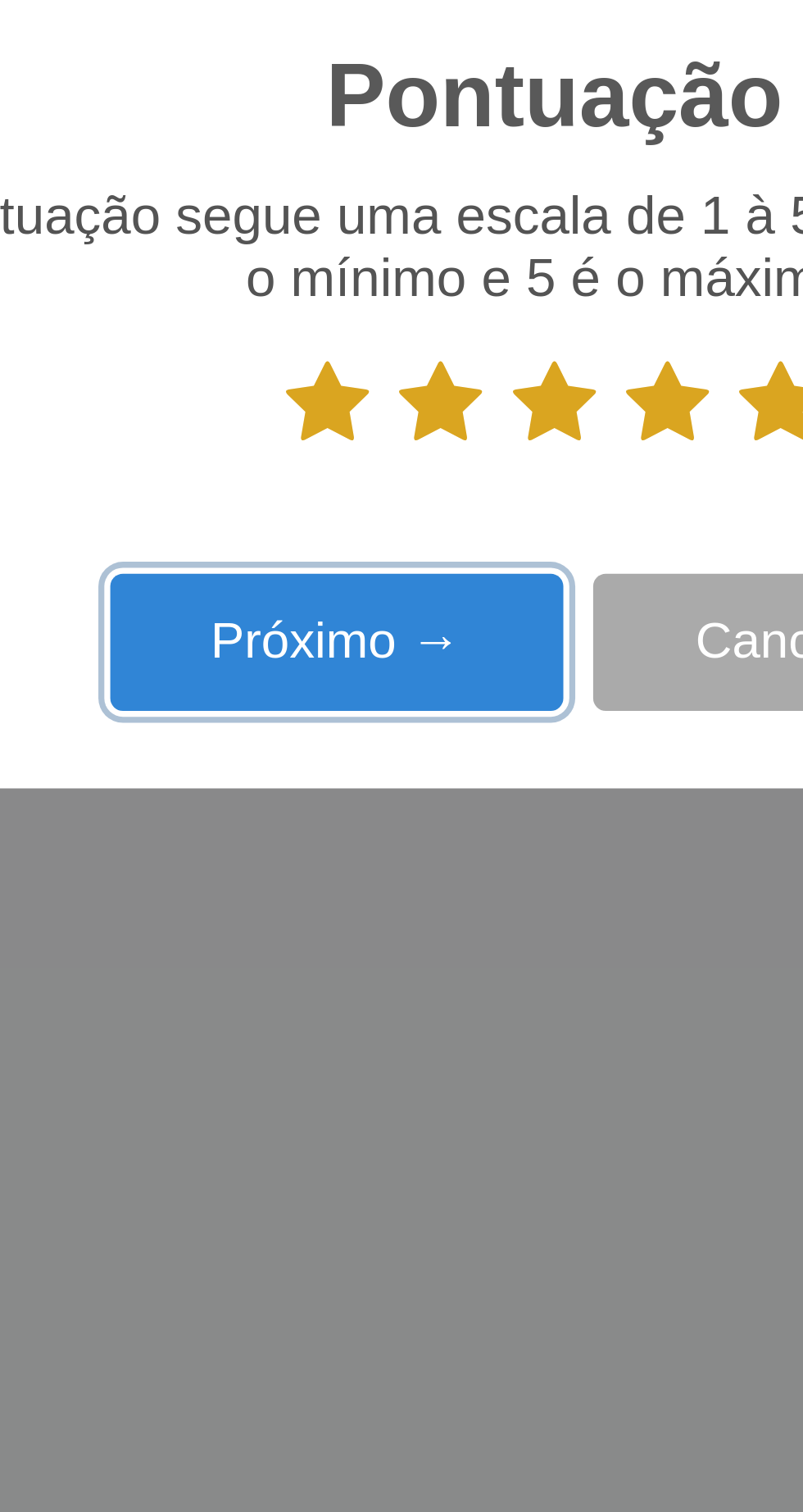
click at [377, 825] on button "Próximo →" at bounding box center [341, 827] width 124 height 38
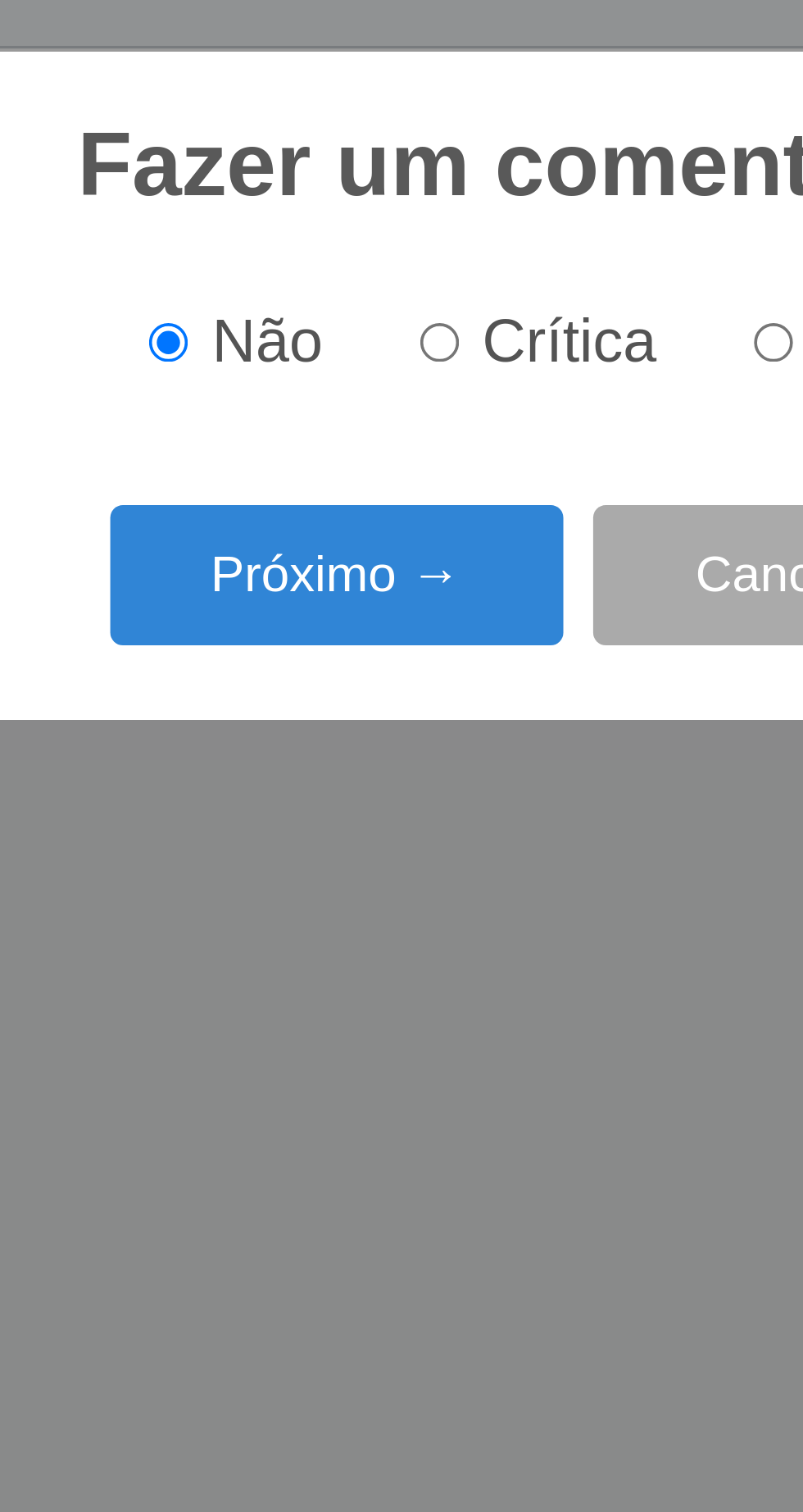
click at [464, 741] on input "Elogio" at bounding box center [462, 744] width 11 height 11
radio input "true"
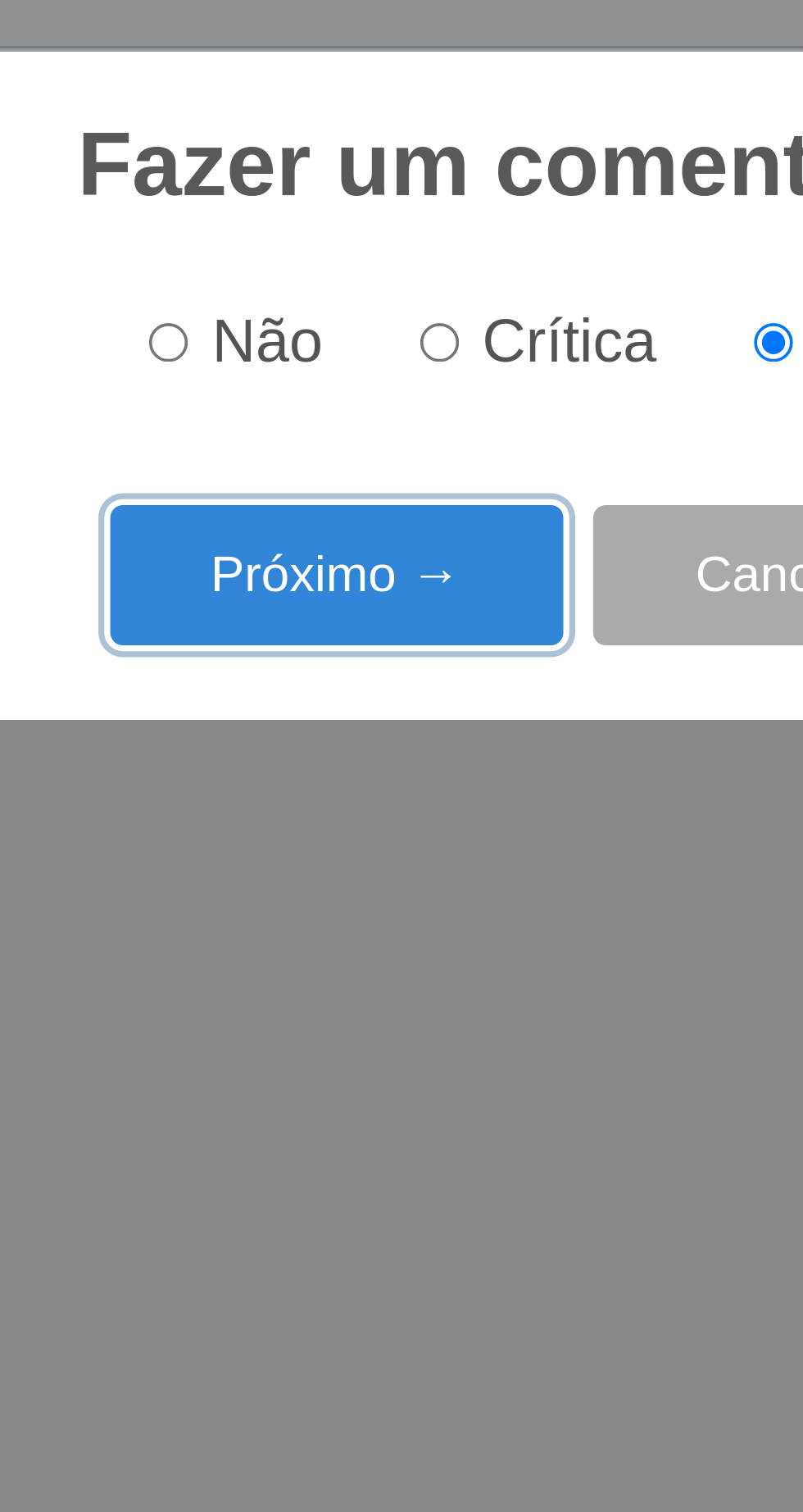
click at [367, 804] on button "Próximo →" at bounding box center [341, 808] width 124 height 38
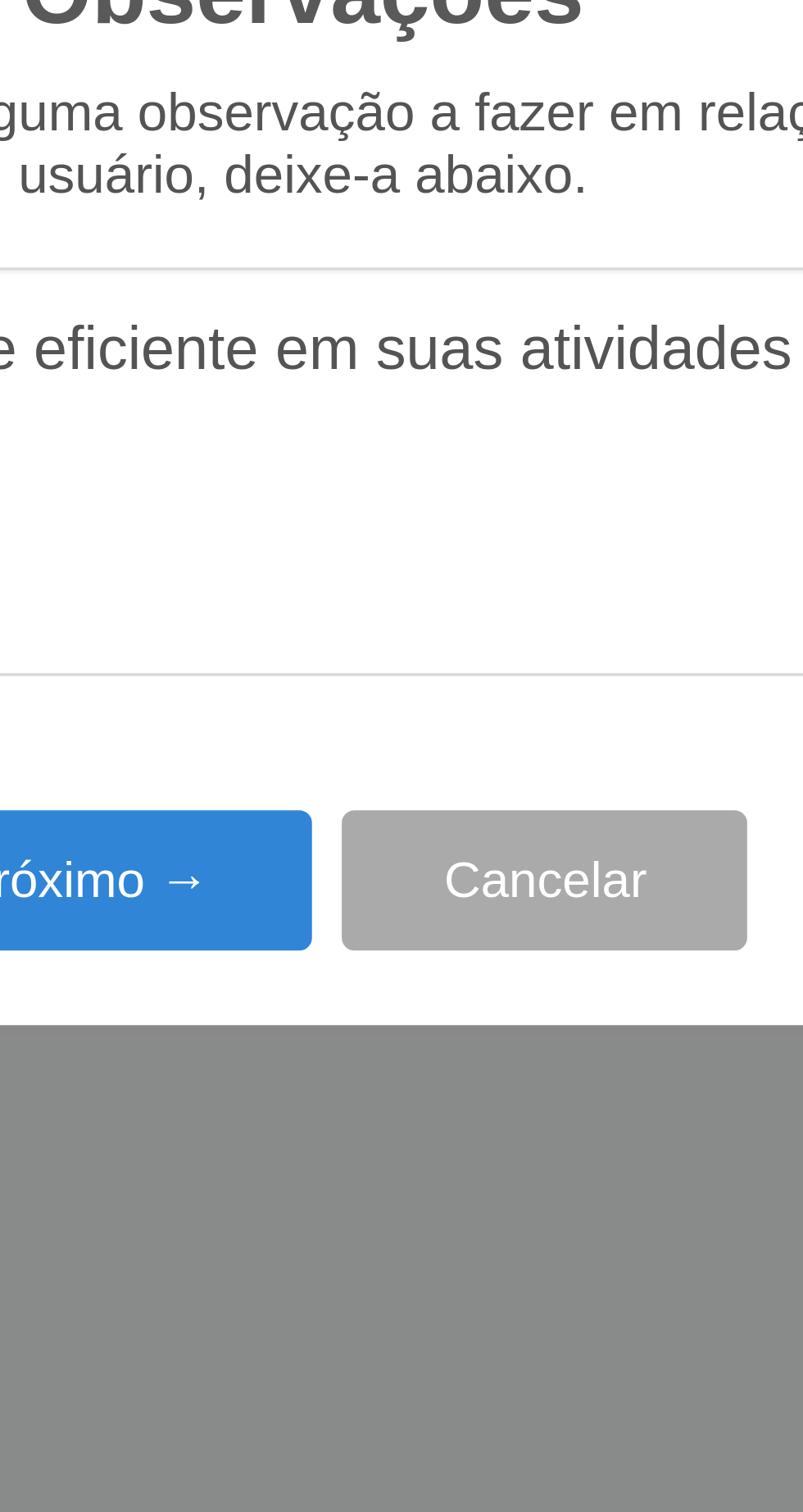
type textarea "O prestador e eficiente em suas atividades"
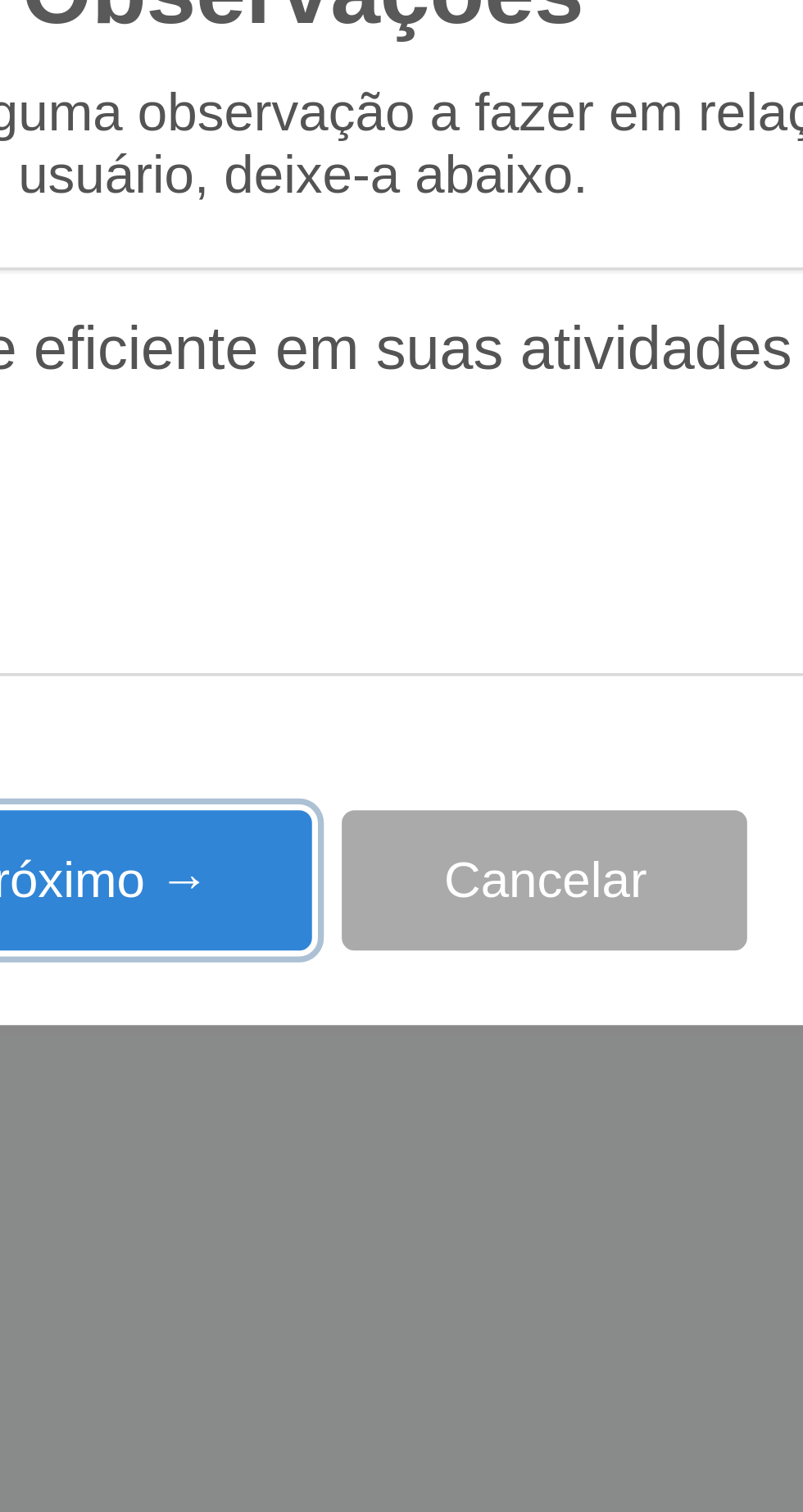
click at [383, 869] on button "Próximo →" at bounding box center [341, 873] width 124 height 38
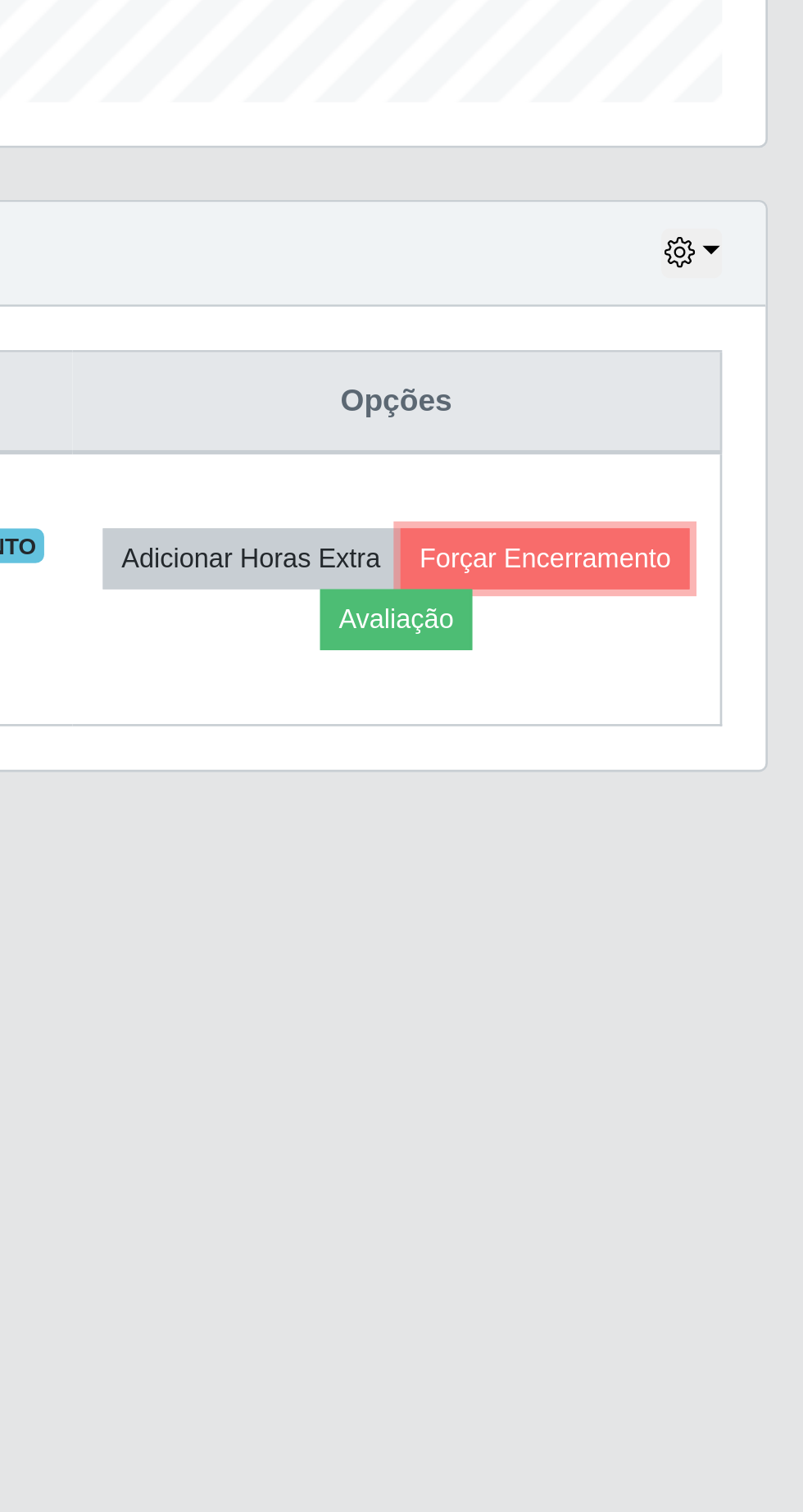
click at [738, 756] on button "Forçar Encerramento" at bounding box center [694, 757] width 110 height 23
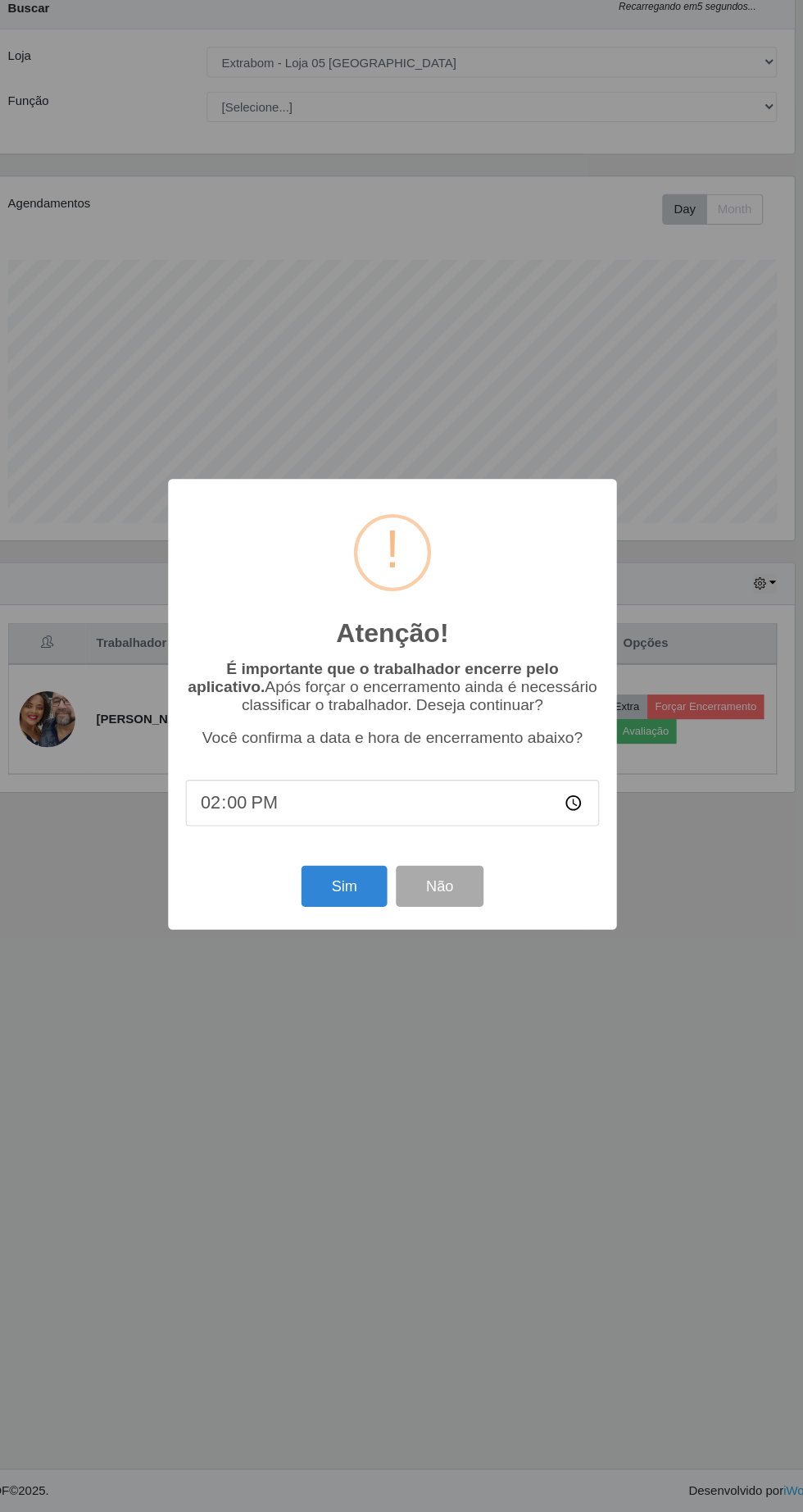
scroll to position [2, 0]
click at [337, 940] on button "Sim" at bounding box center [356, 925] width 80 height 38
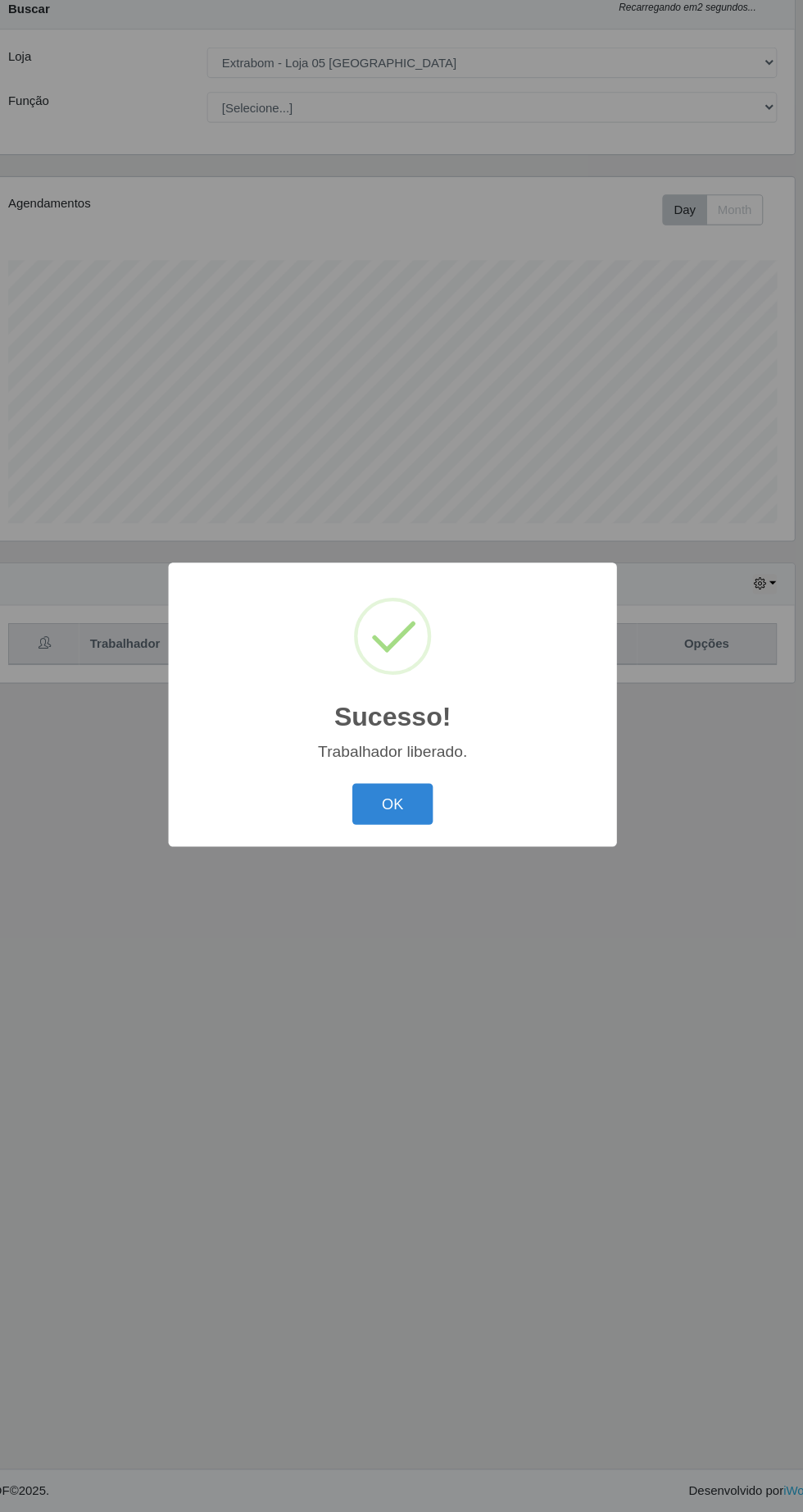
click at [399, 845] on button "OK" at bounding box center [402, 848] width 76 height 38
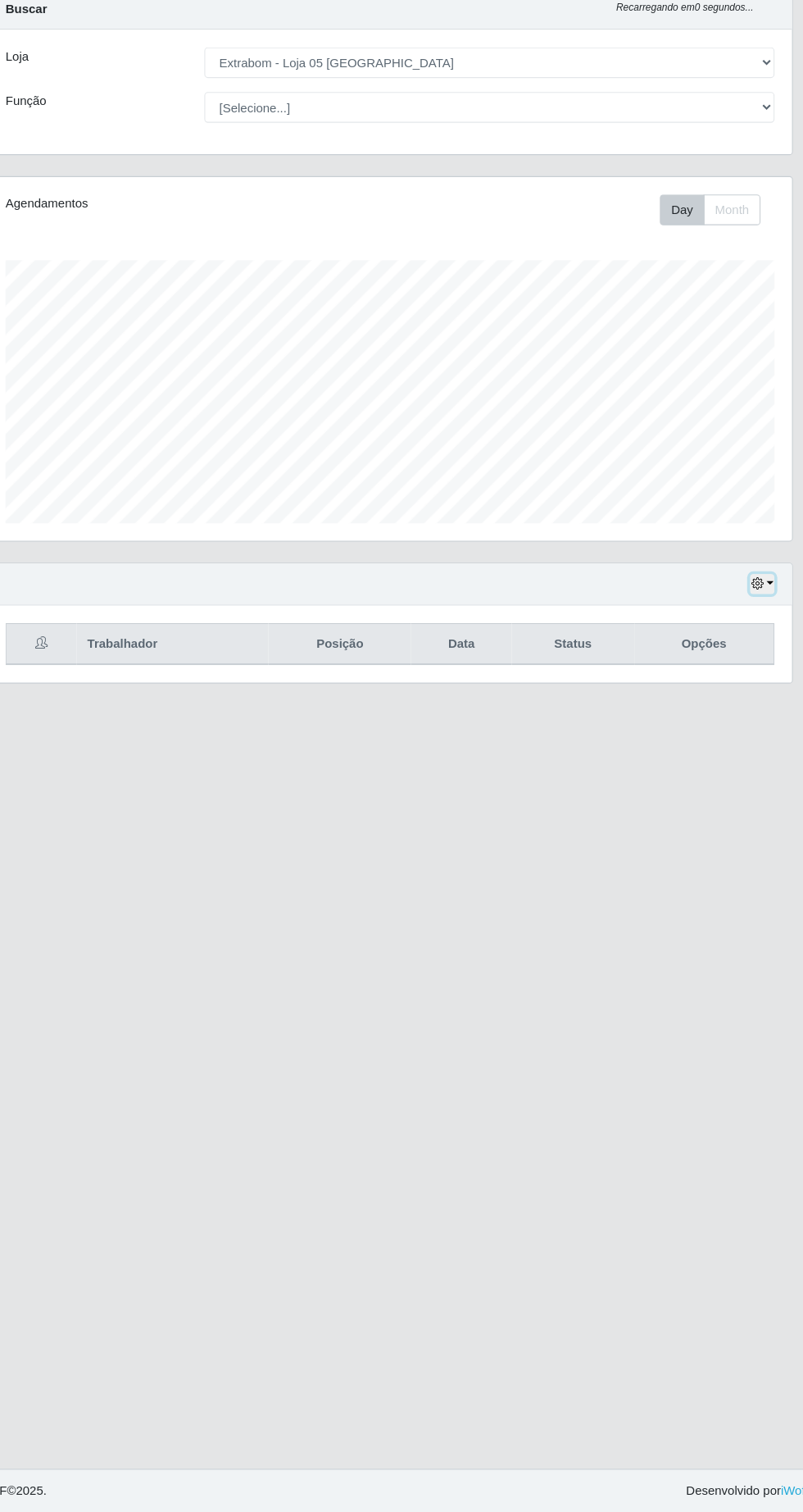
click at [758, 640] on button "button" at bounding box center [750, 642] width 23 height 19
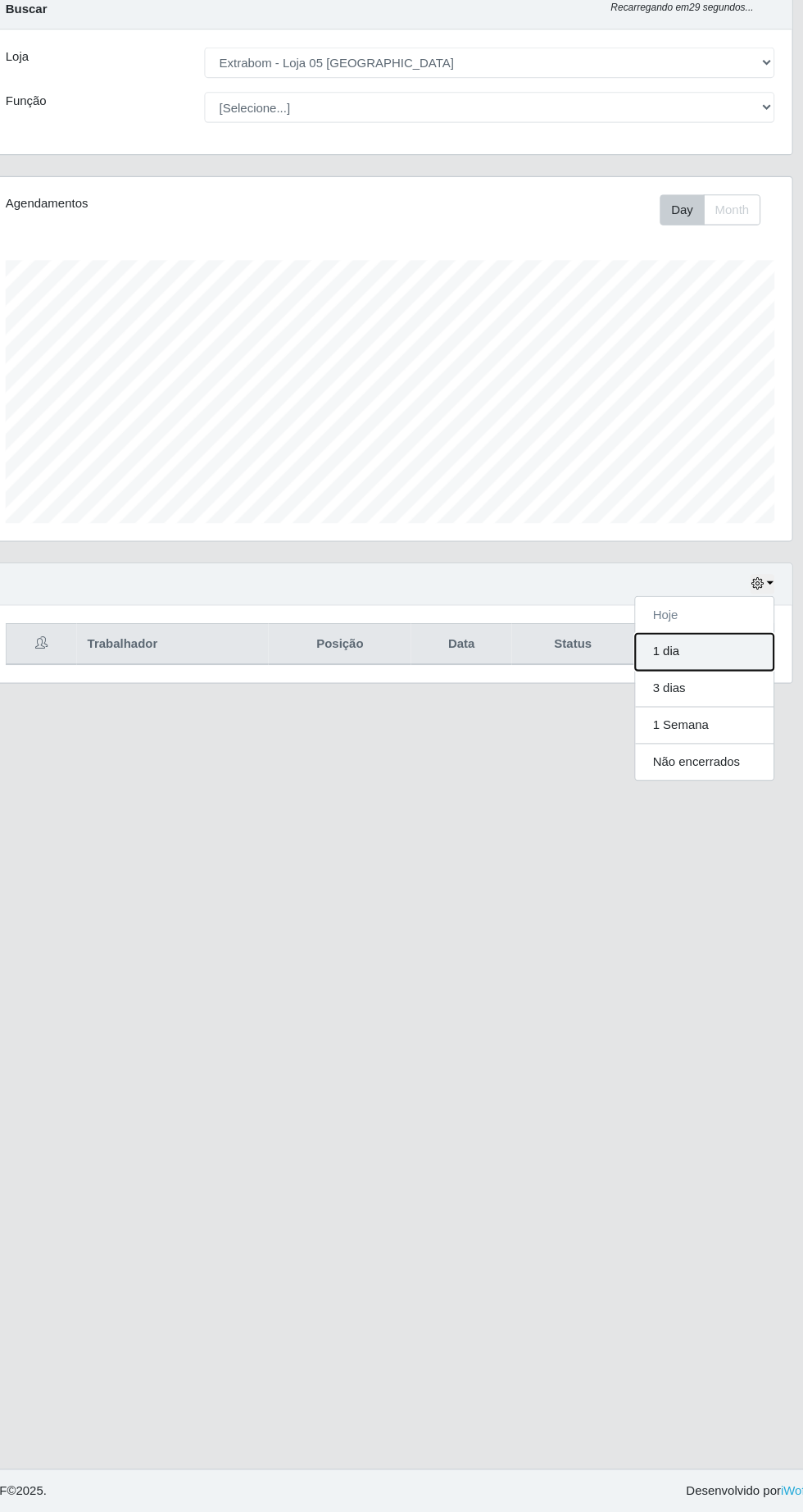
click at [694, 711] on button "1 dia" at bounding box center [695, 706] width 129 height 35
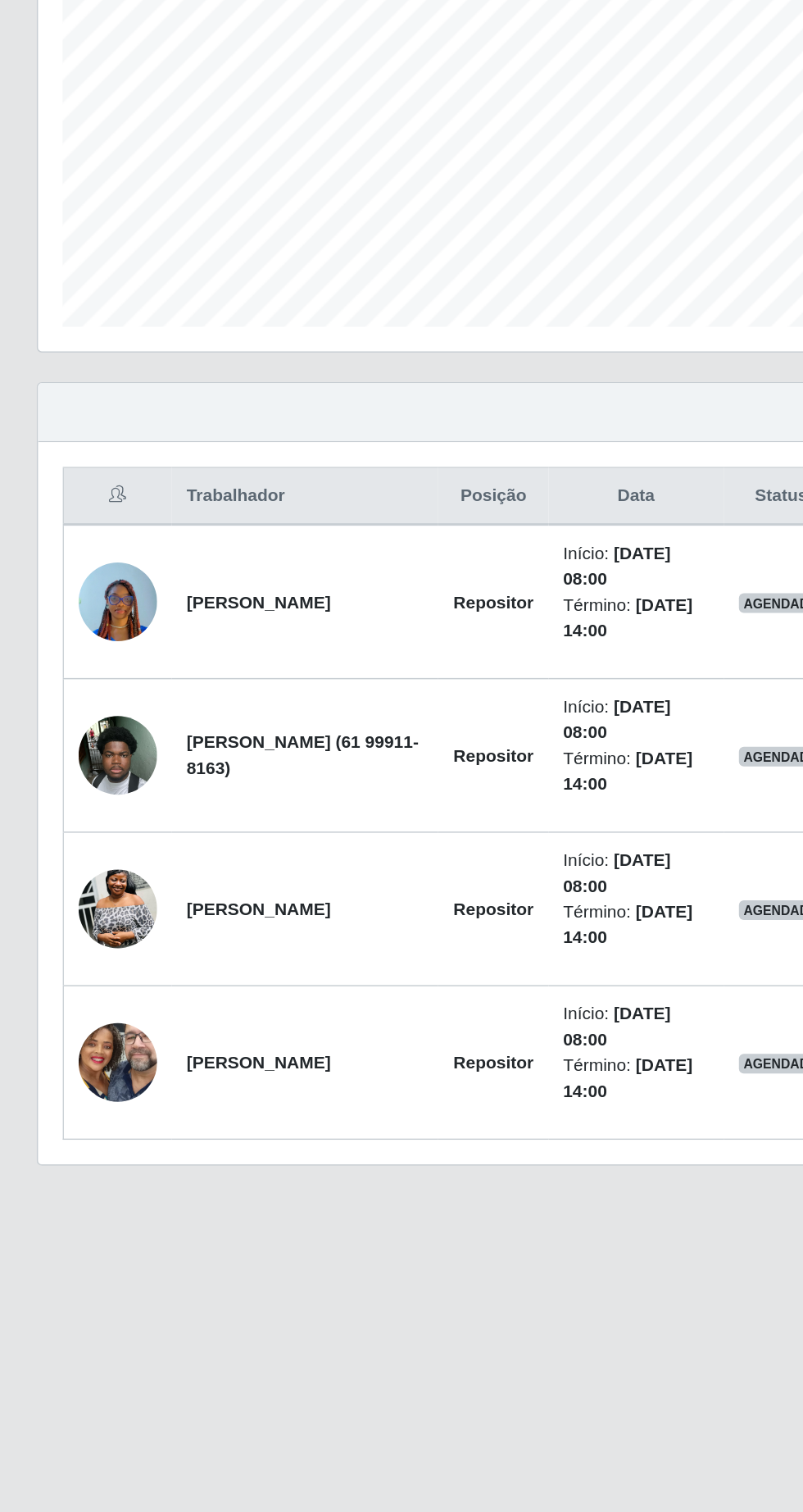
scroll to position [0, 0]
